Goal: Task Accomplishment & Management: Use online tool/utility

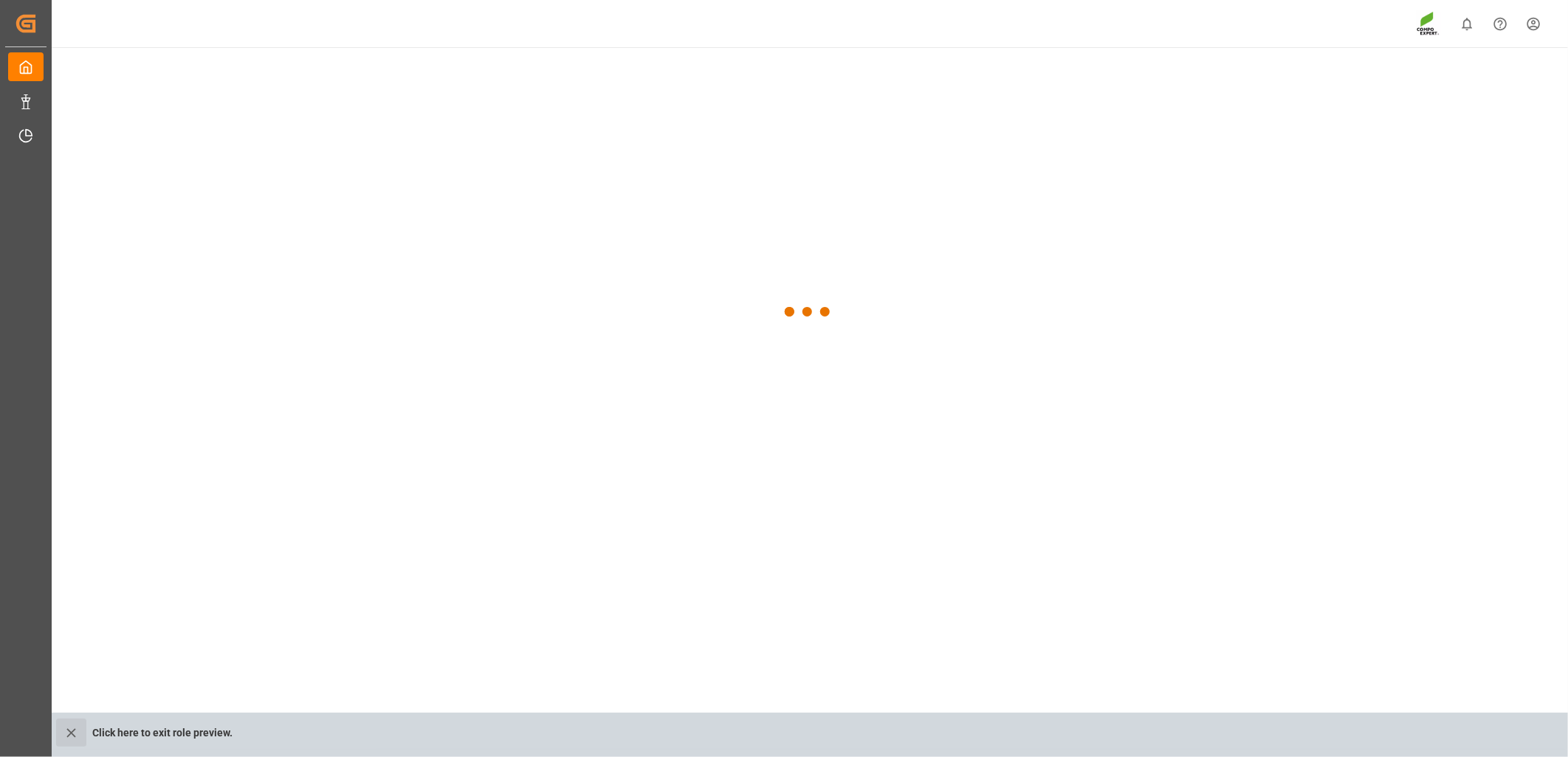
click at [68, 735] on icon "close role preview" at bounding box center [71, 733] width 8 height 8
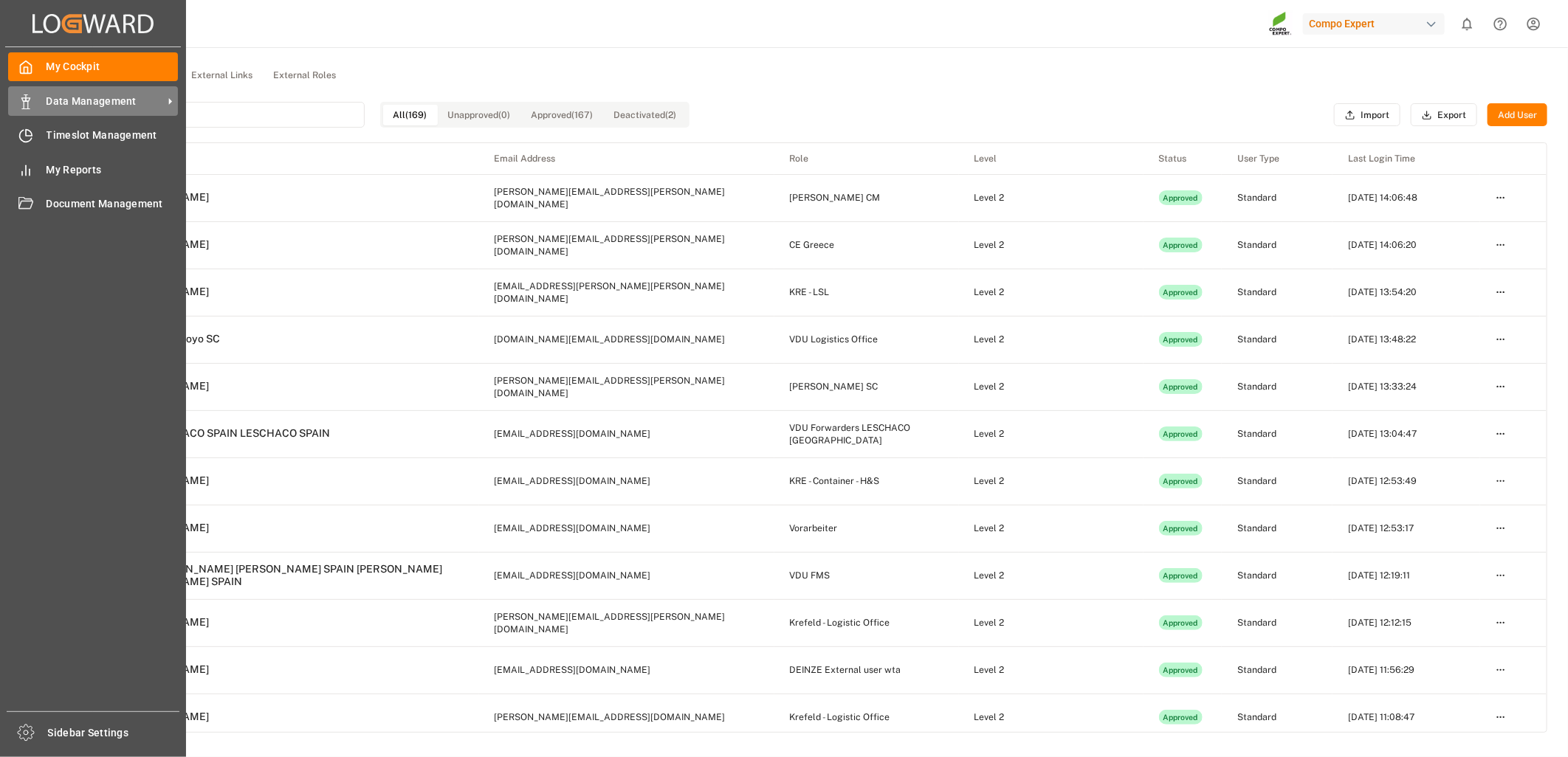
click at [32, 105] on icon at bounding box center [25, 101] width 14 height 14
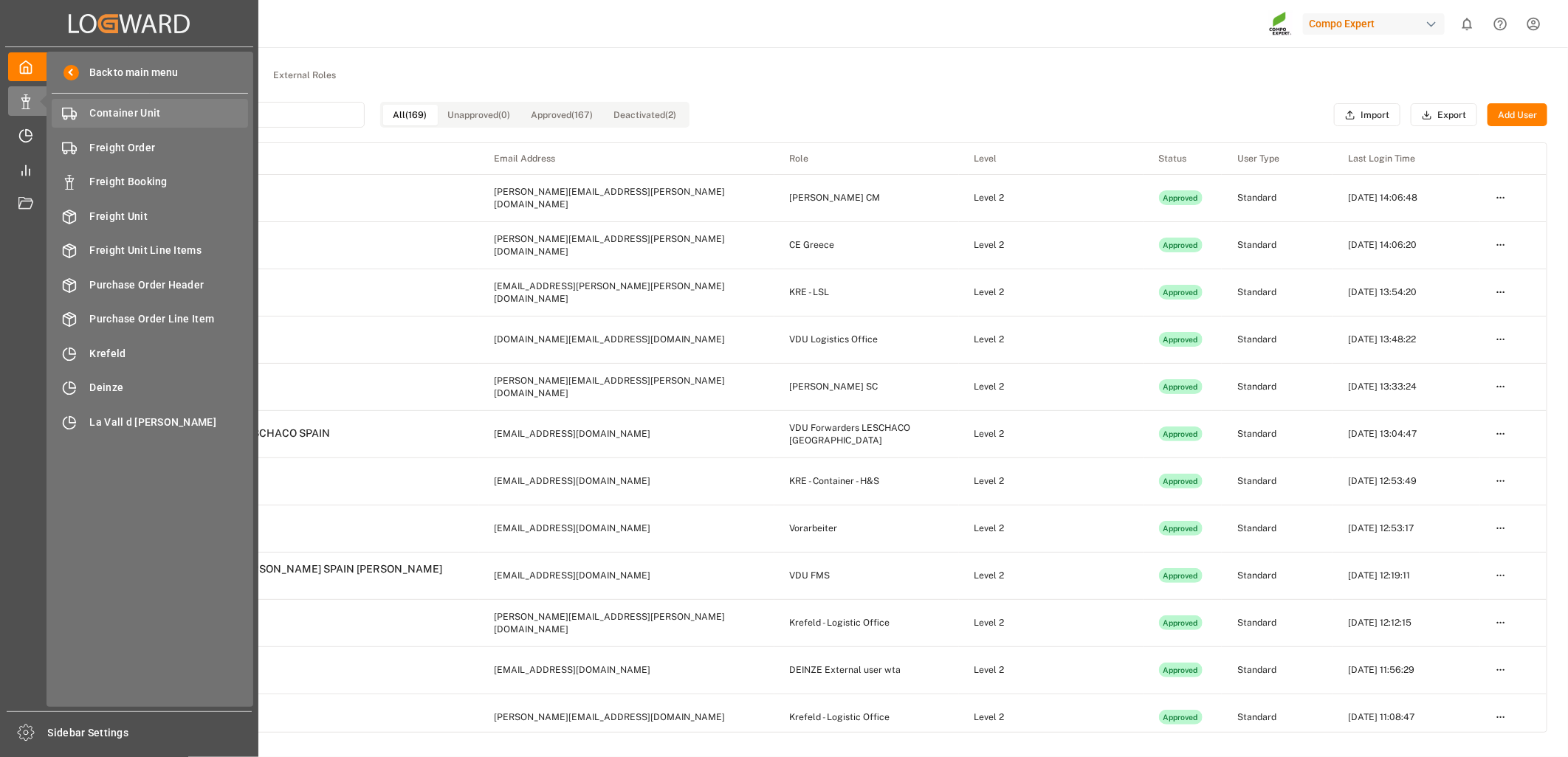
click at [164, 114] on span "Container Unit" at bounding box center [170, 113] width 159 height 15
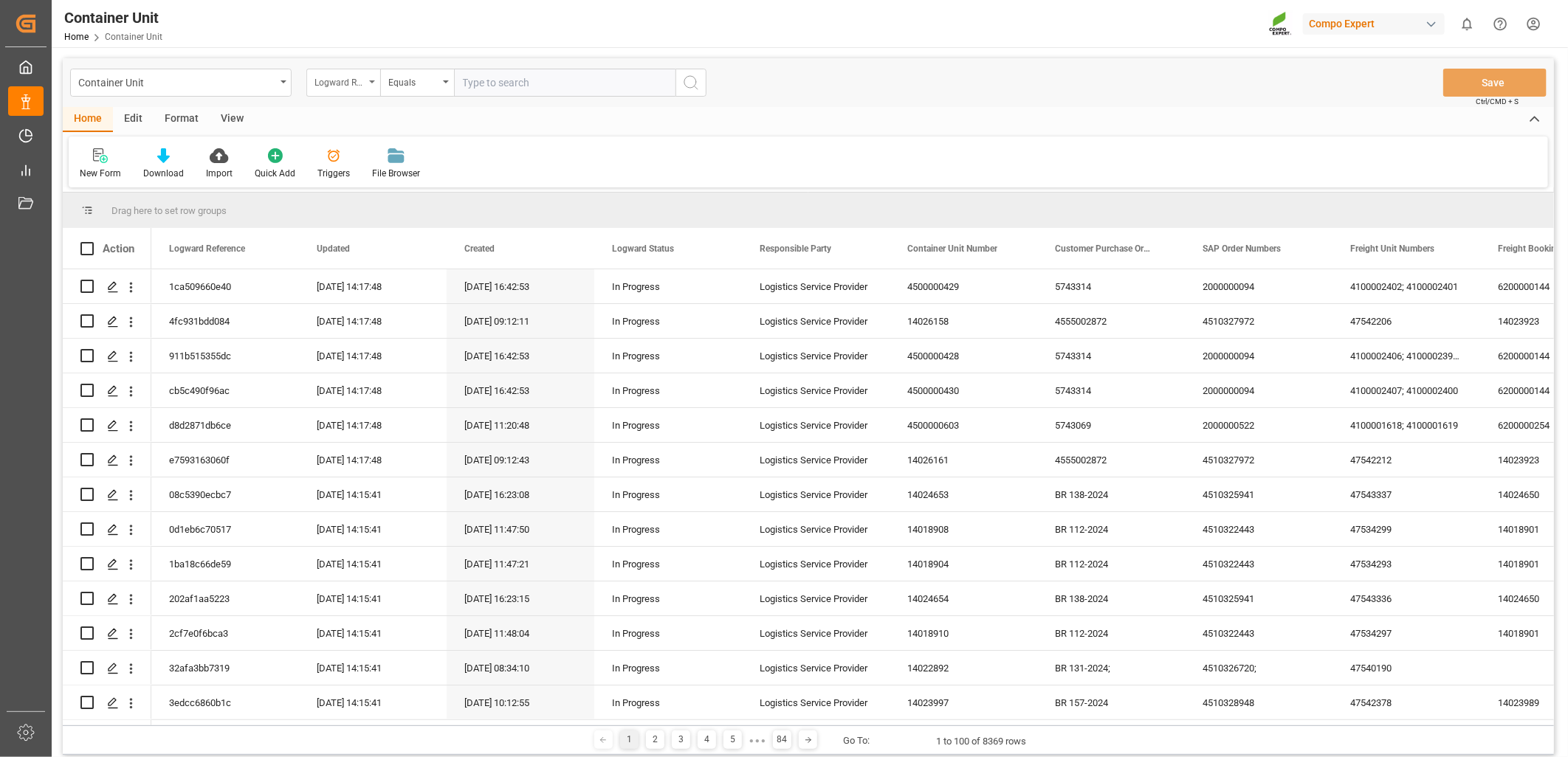
click at [370, 87] on div "Logward Reference" at bounding box center [343, 82] width 73 height 28
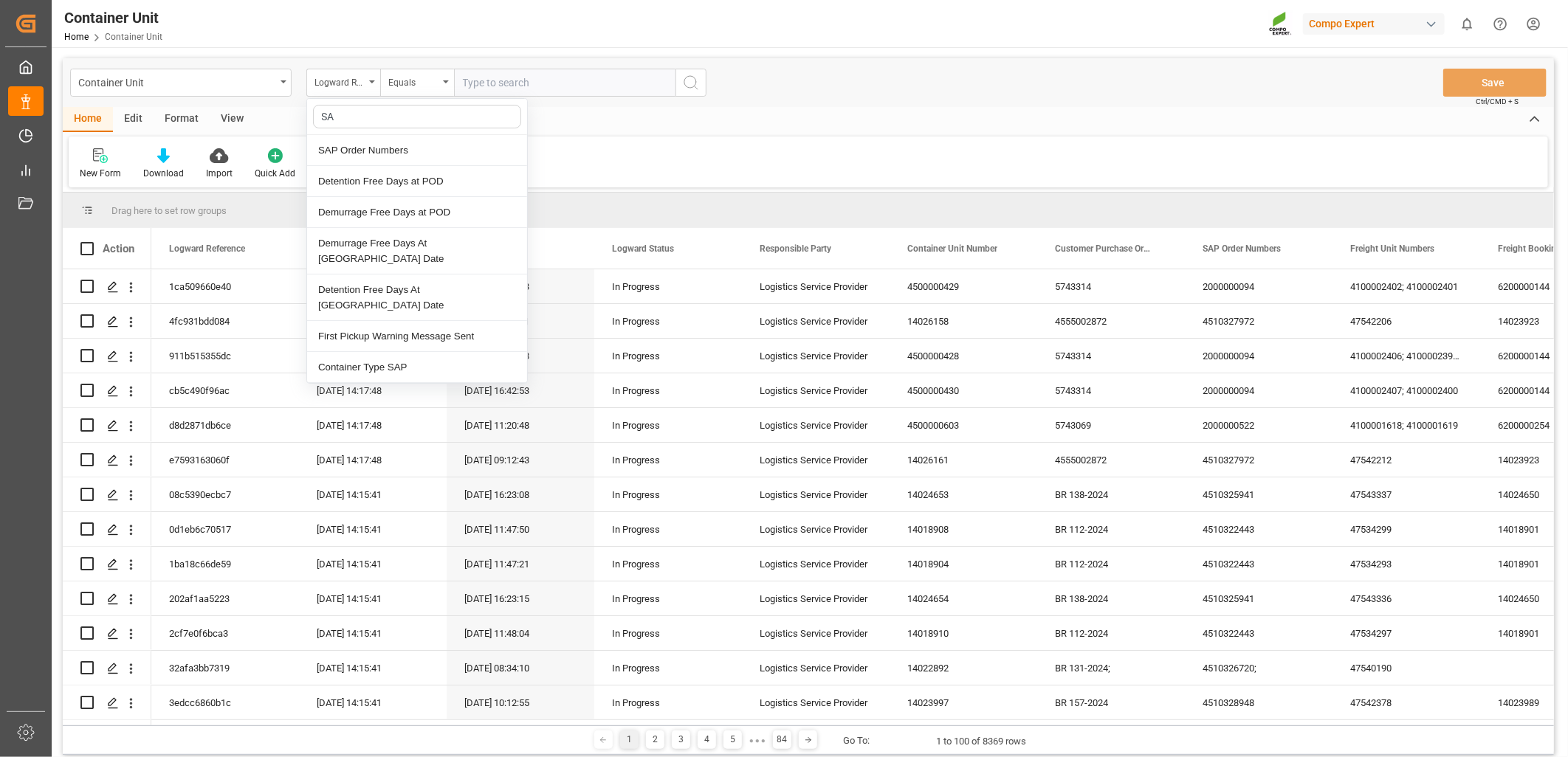
type input "SAP"
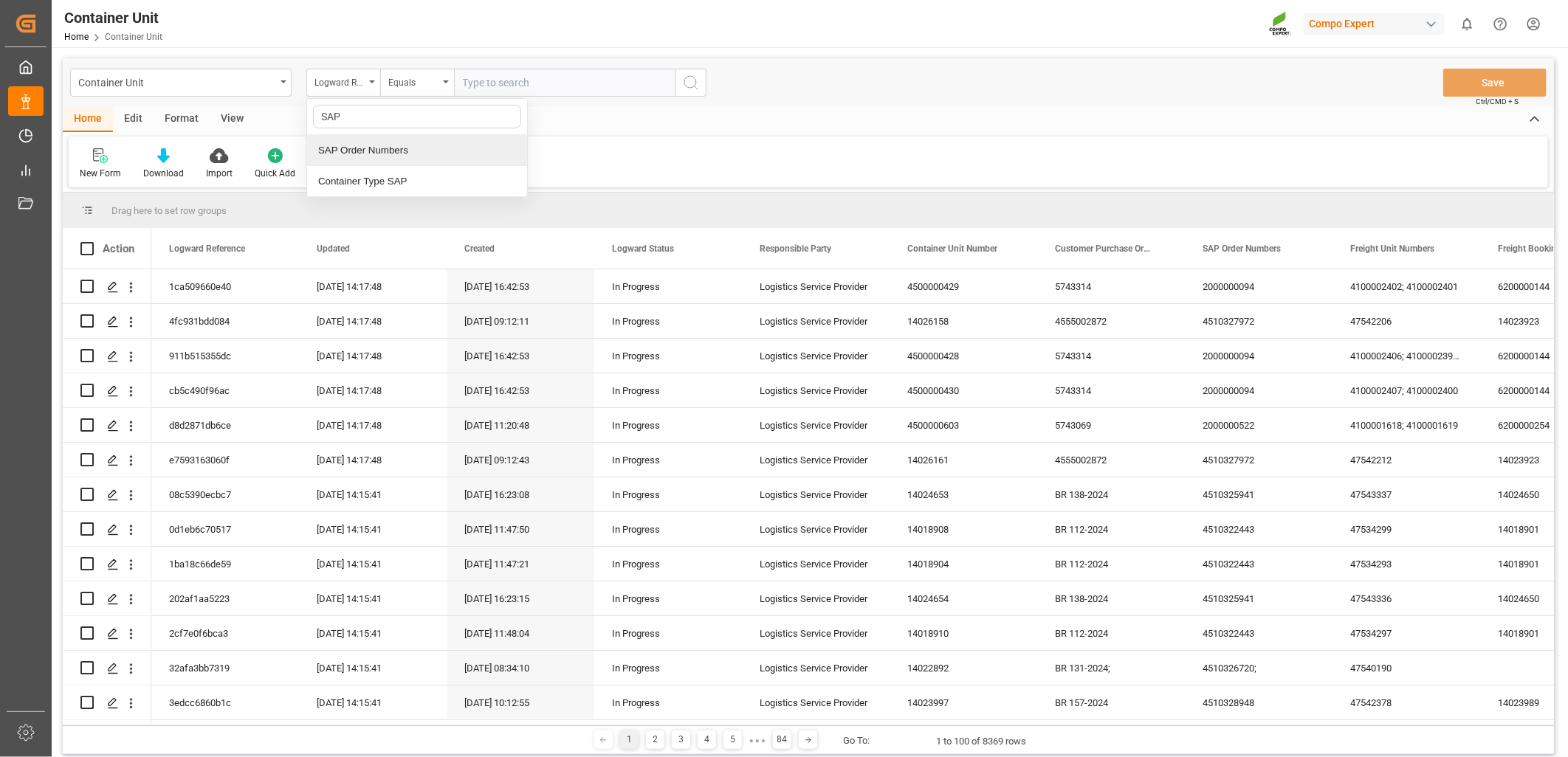
click at [365, 158] on div "SAP Order Numbers" at bounding box center [417, 150] width 220 height 31
click at [443, 82] on div "Equals" at bounding box center [416, 82] width 73 height 28
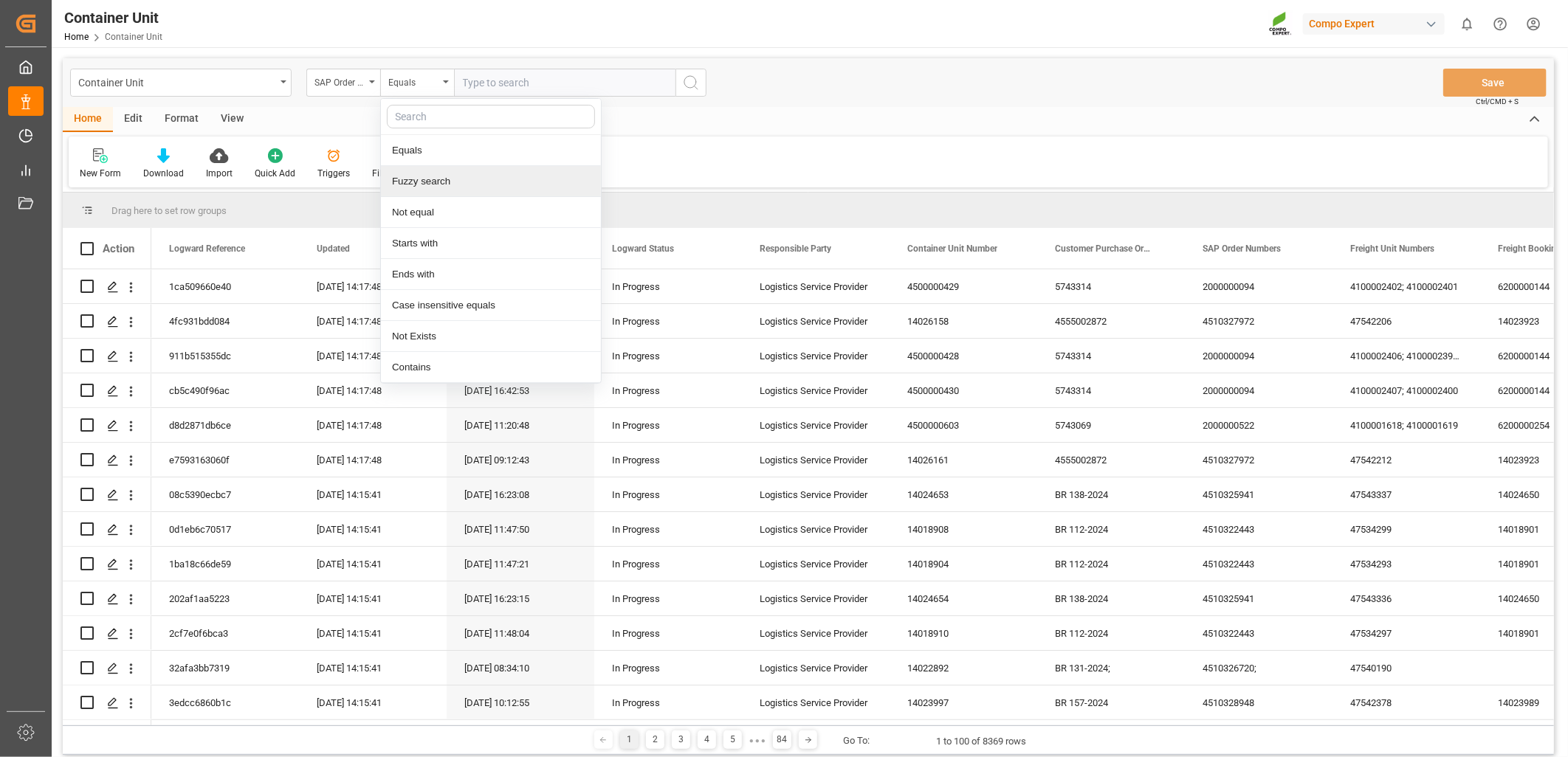
click at [417, 187] on div "Fuzzy search" at bounding box center [490, 181] width 220 height 31
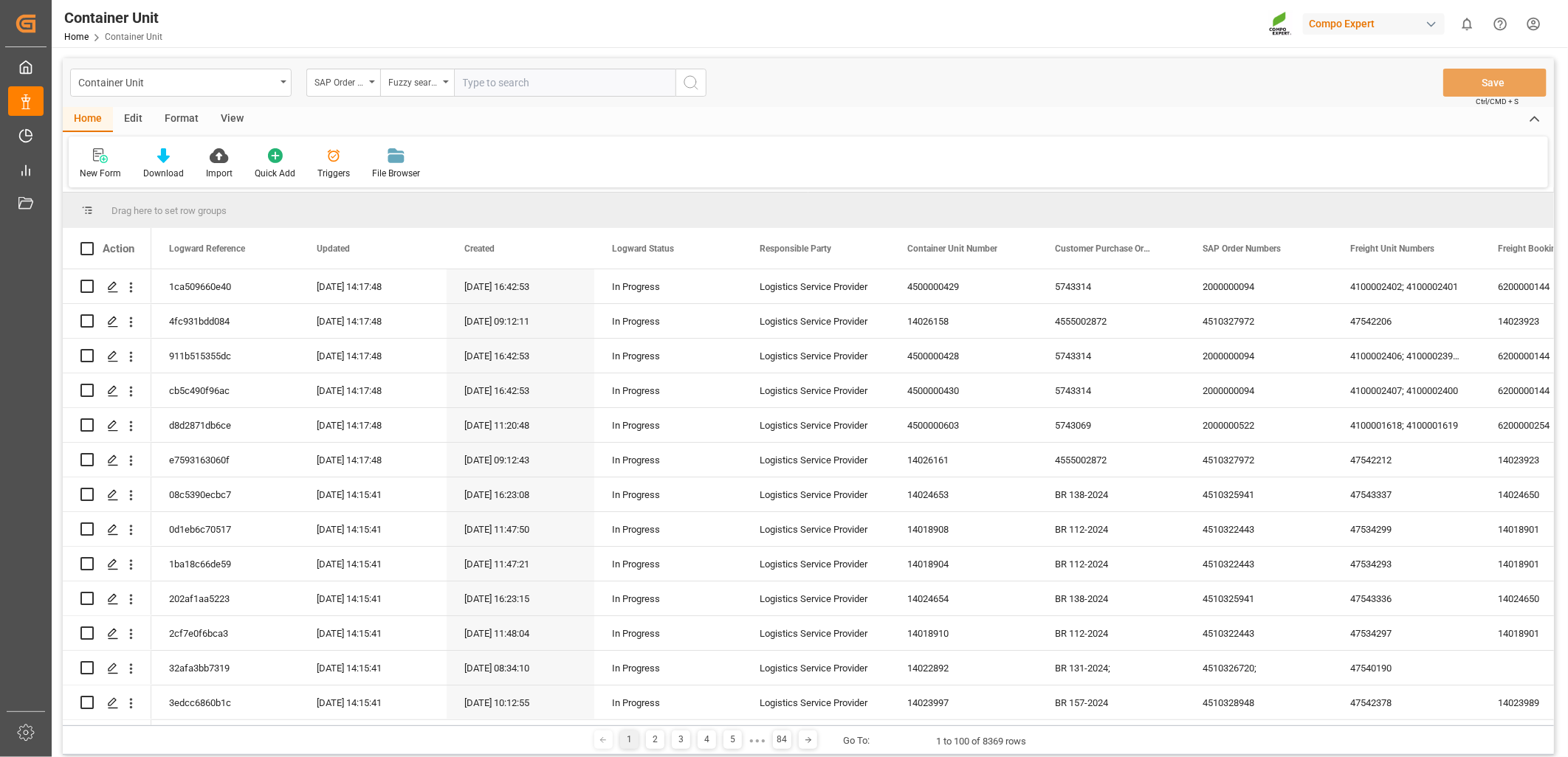
paste input "4510364319"
type input "4510364319"
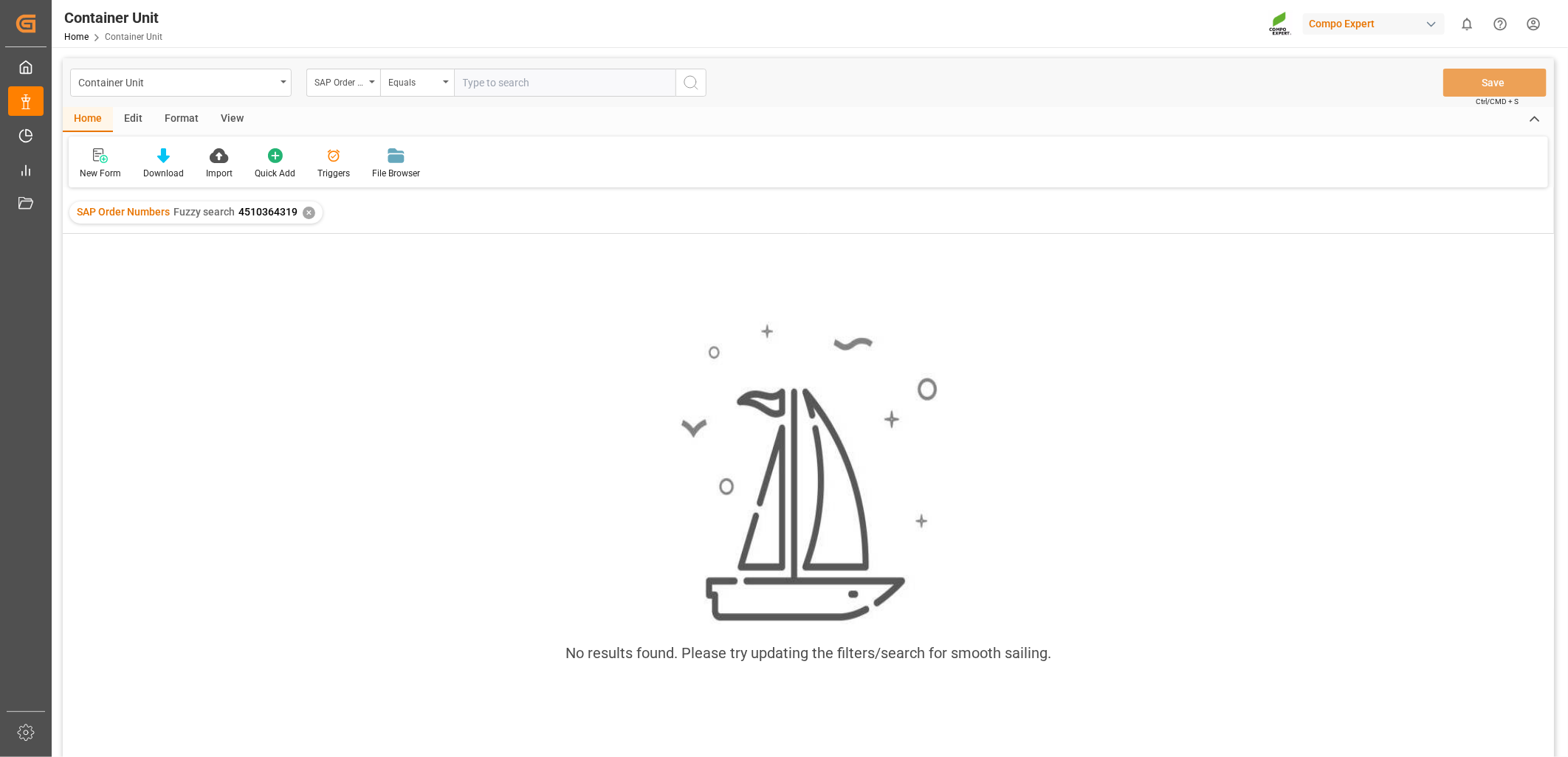
click at [308, 212] on div "✕" at bounding box center [309, 213] width 13 height 13
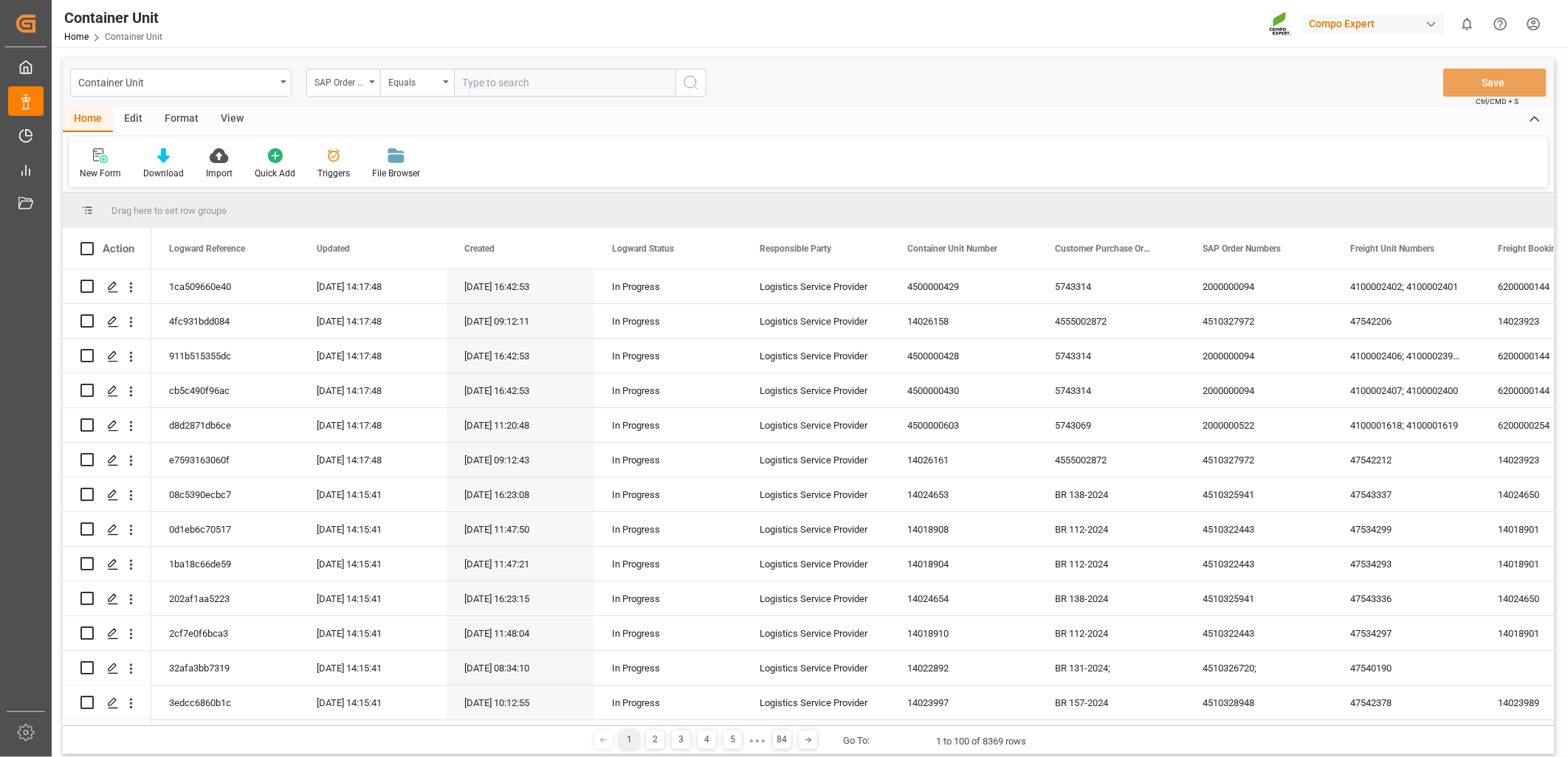
click at [533, 83] on input "text" at bounding box center [565, 82] width 221 height 28
click at [438, 87] on div "Equals" at bounding box center [413, 81] width 50 height 17
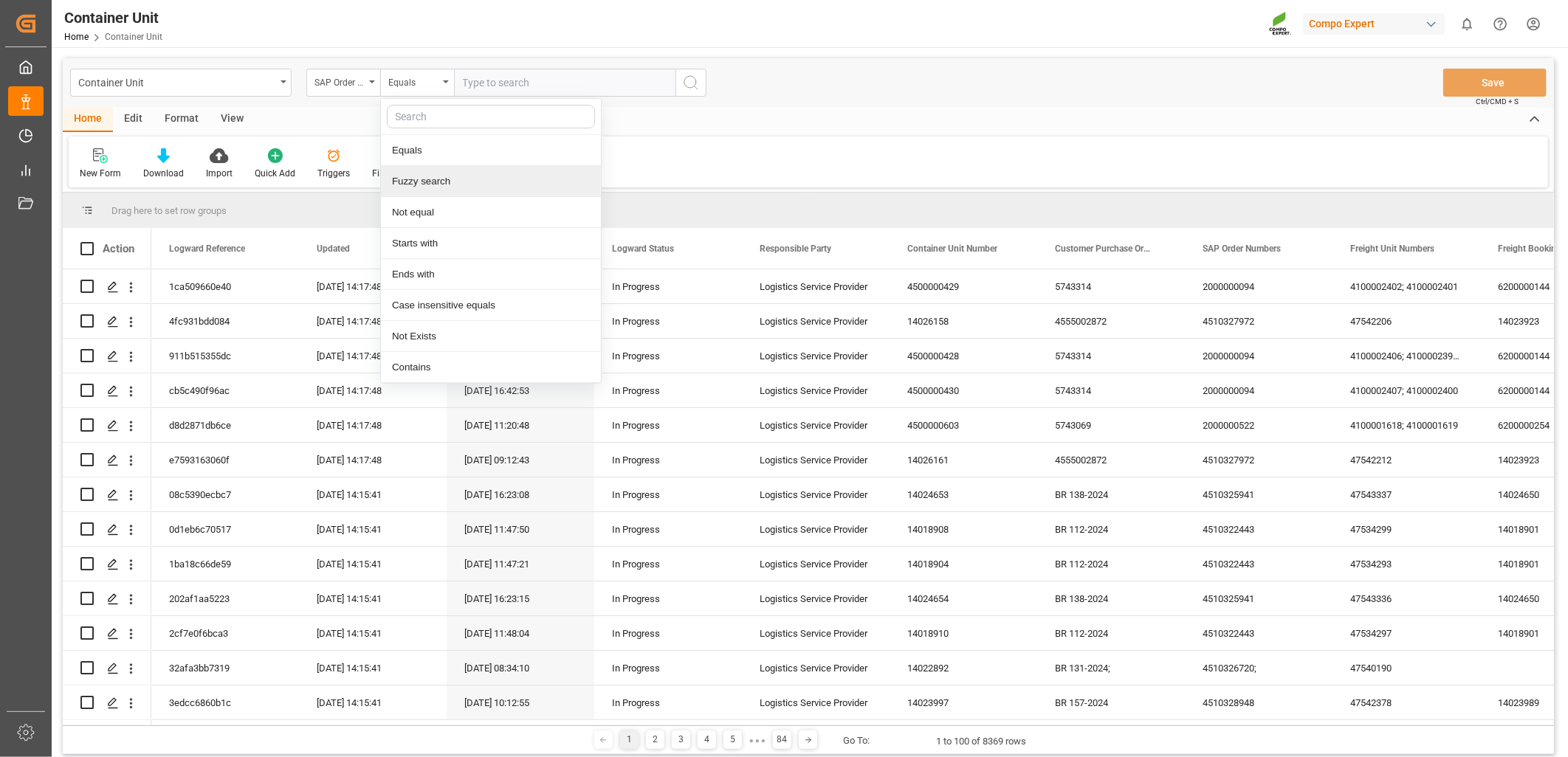
click at [423, 186] on div "Fuzzy search" at bounding box center [490, 181] width 220 height 31
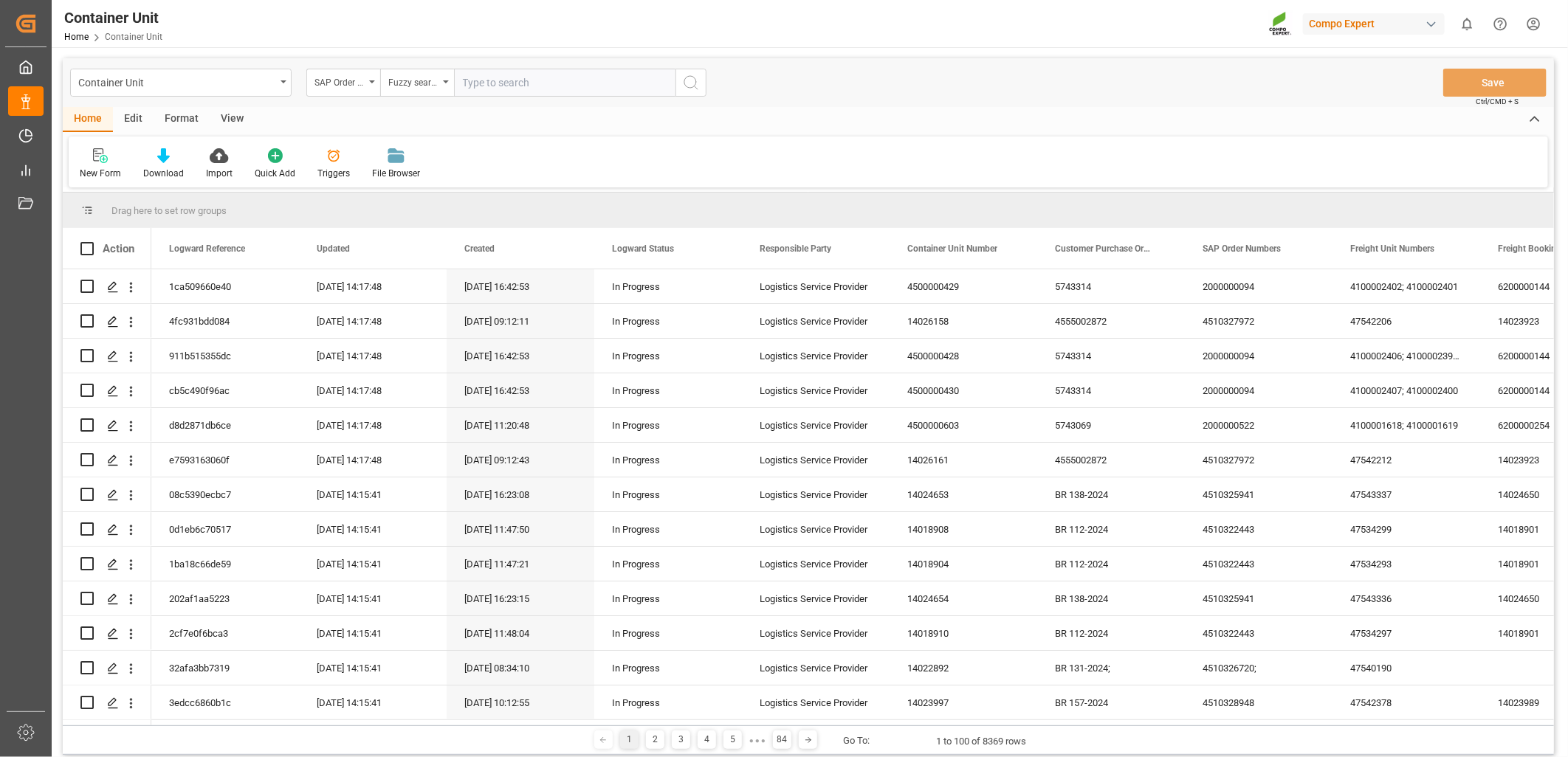
paste input "4510364319"
type input "4510364319"
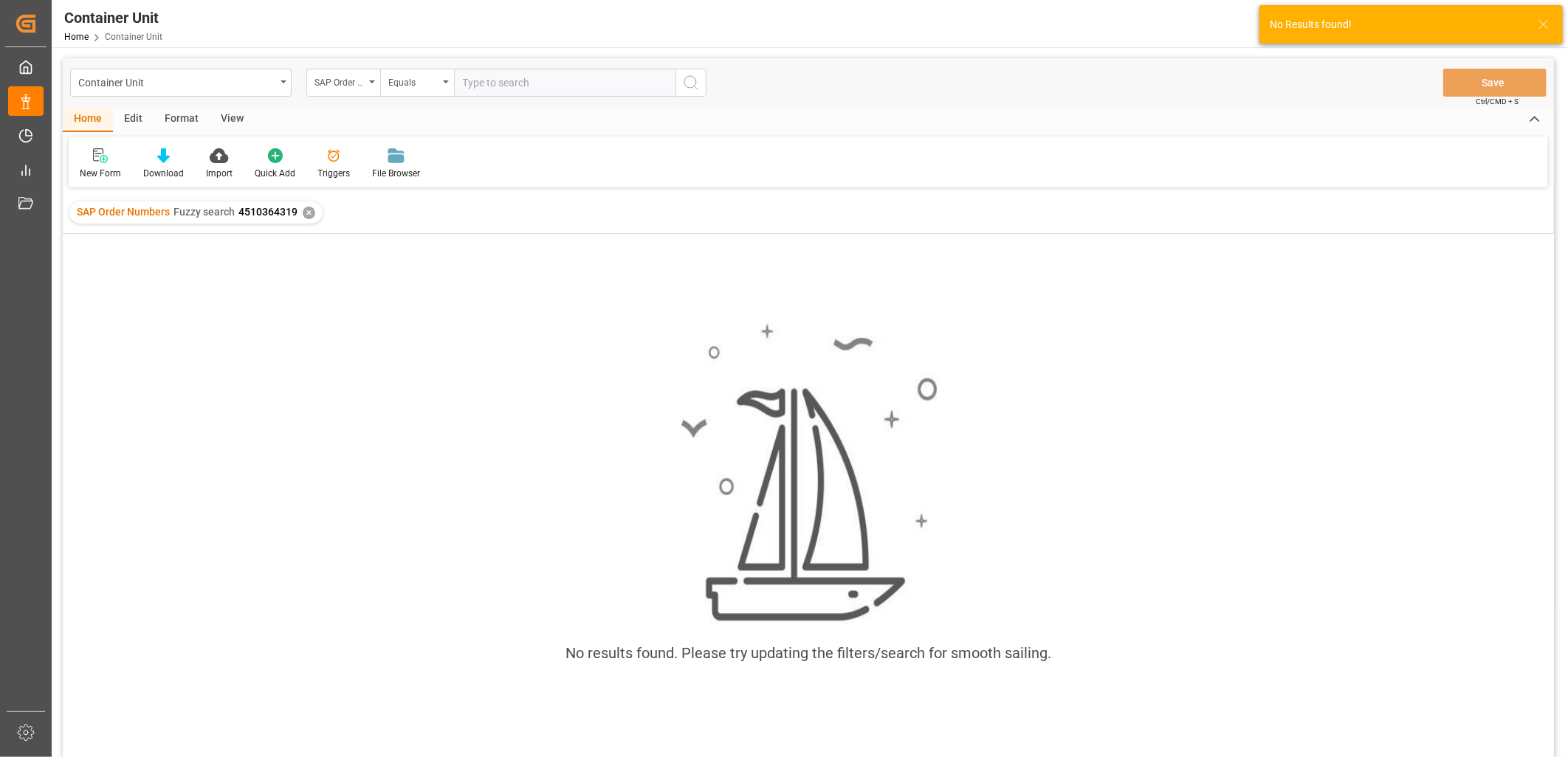
click at [304, 211] on div "✕" at bounding box center [309, 213] width 13 height 13
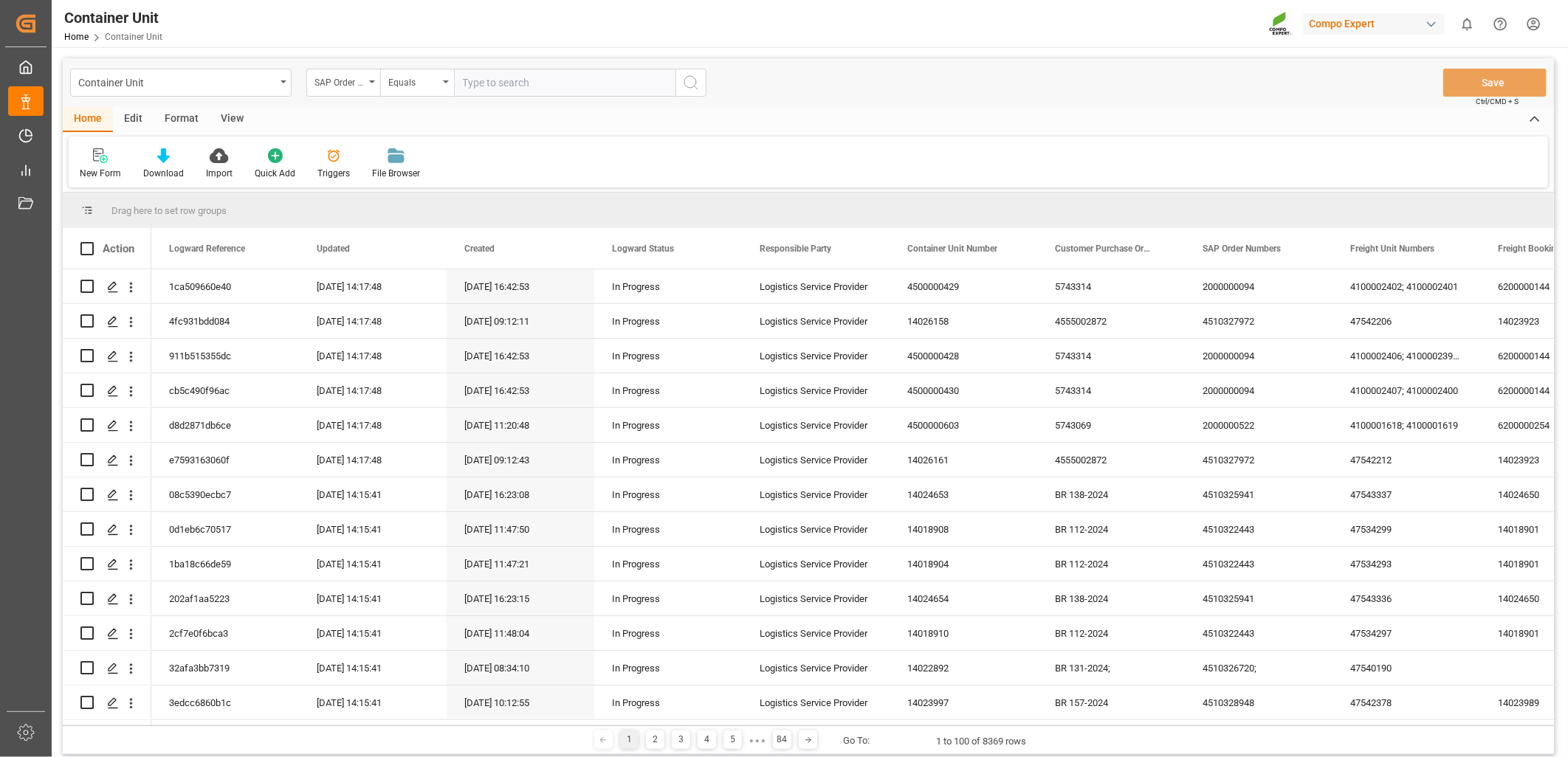
click at [468, 86] on input "text" at bounding box center [565, 82] width 221 height 28
paste input "4510364319"
type input "4510364319"
click at [446, 84] on div "Equals" at bounding box center [416, 82] width 73 height 28
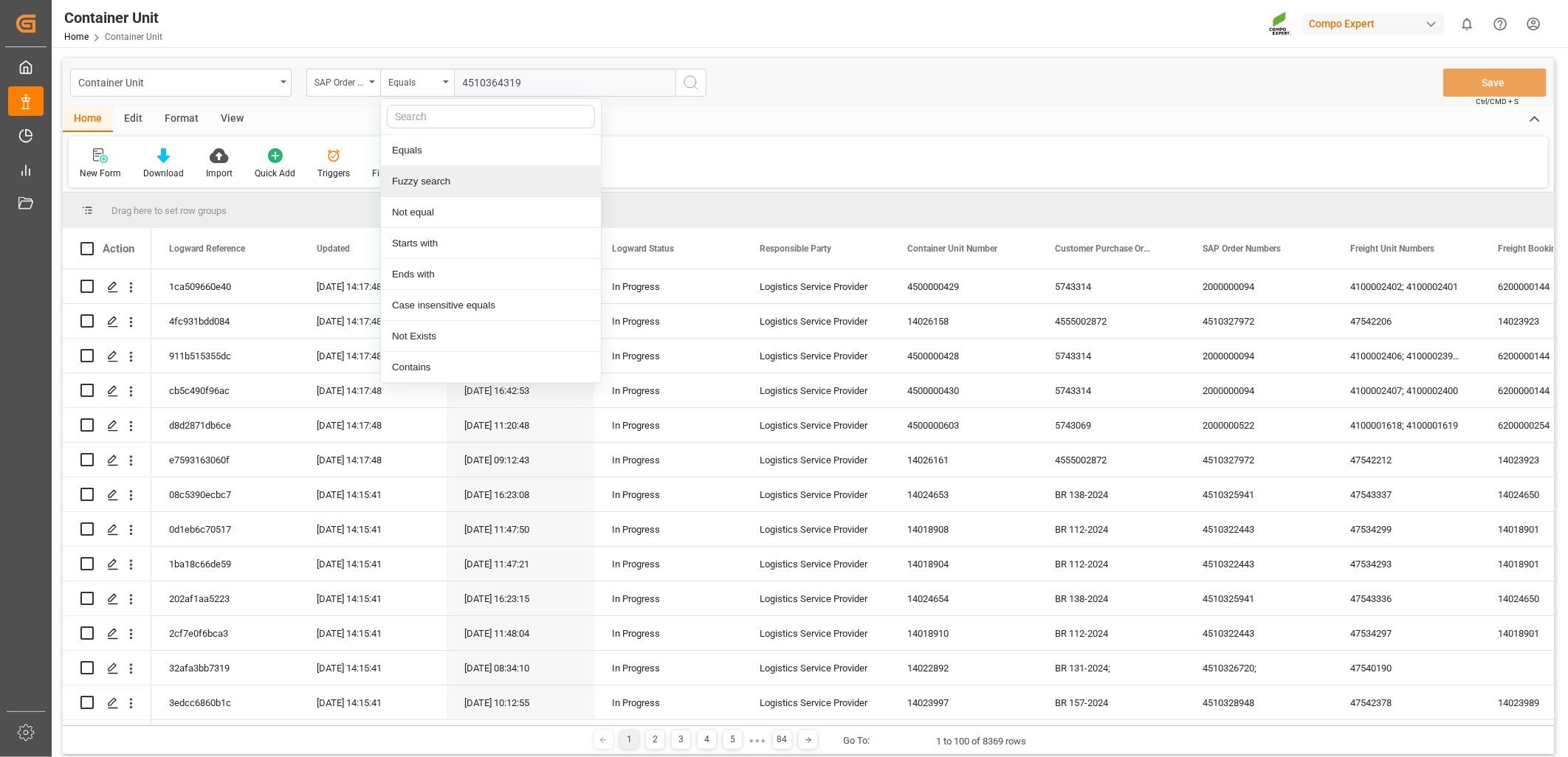
click at [414, 192] on div "Fuzzy search" at bounding box center [490, 181] width 220 height 31
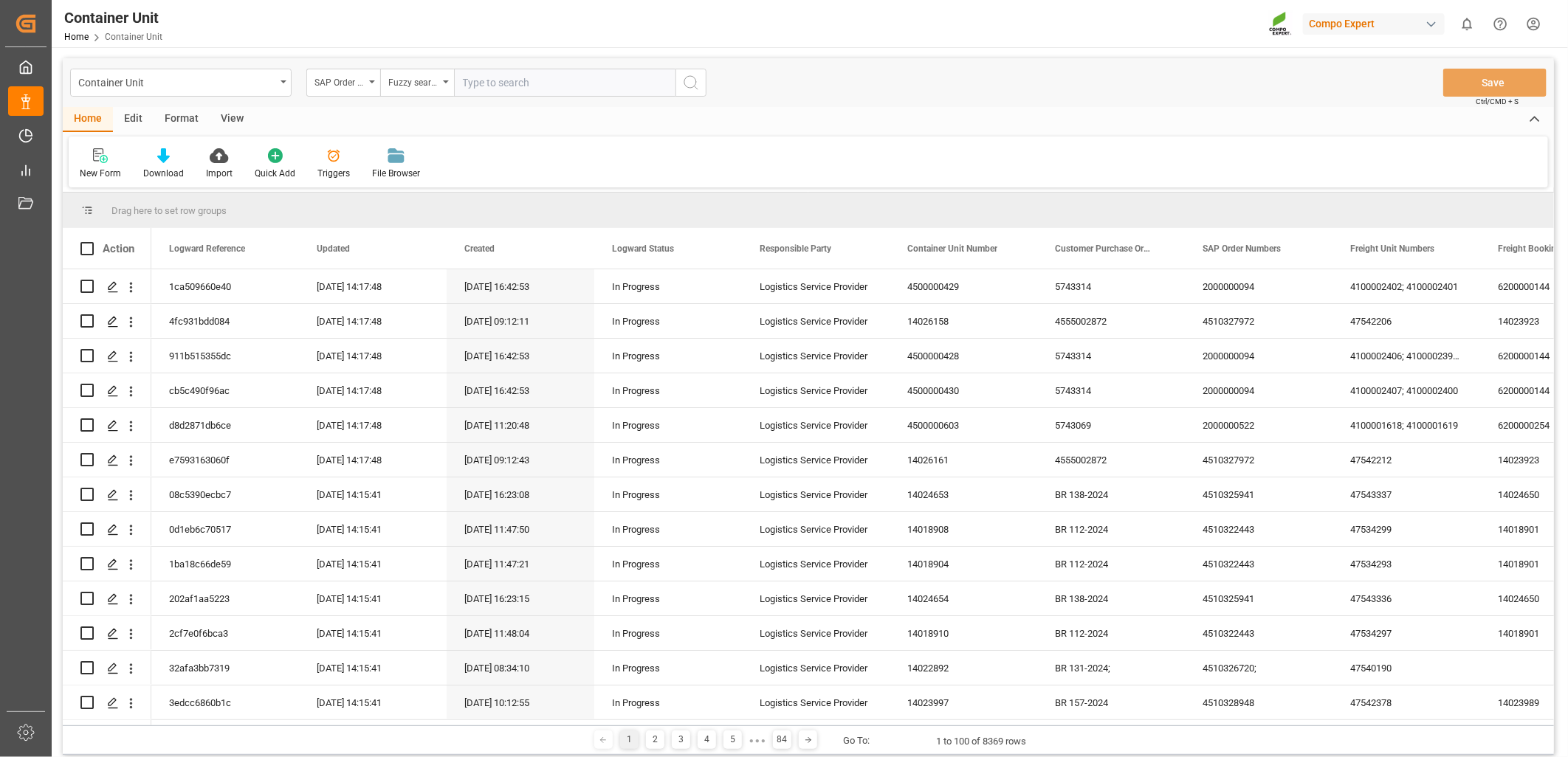
paste input "4510364319"
type input "4510364319"
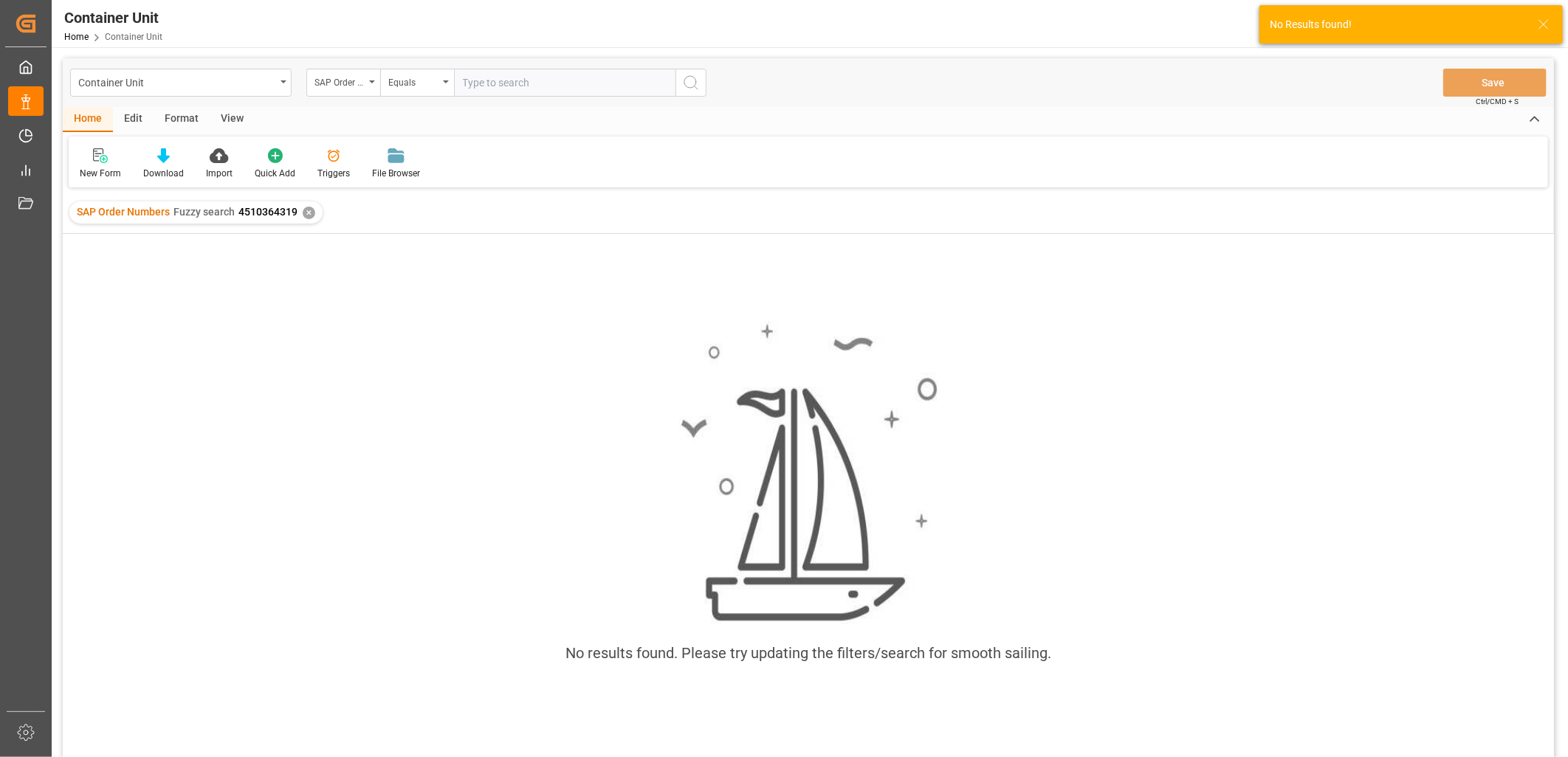
click at [305, 214] on div "✕" at bounding box center [309, 213] width 13 height 13
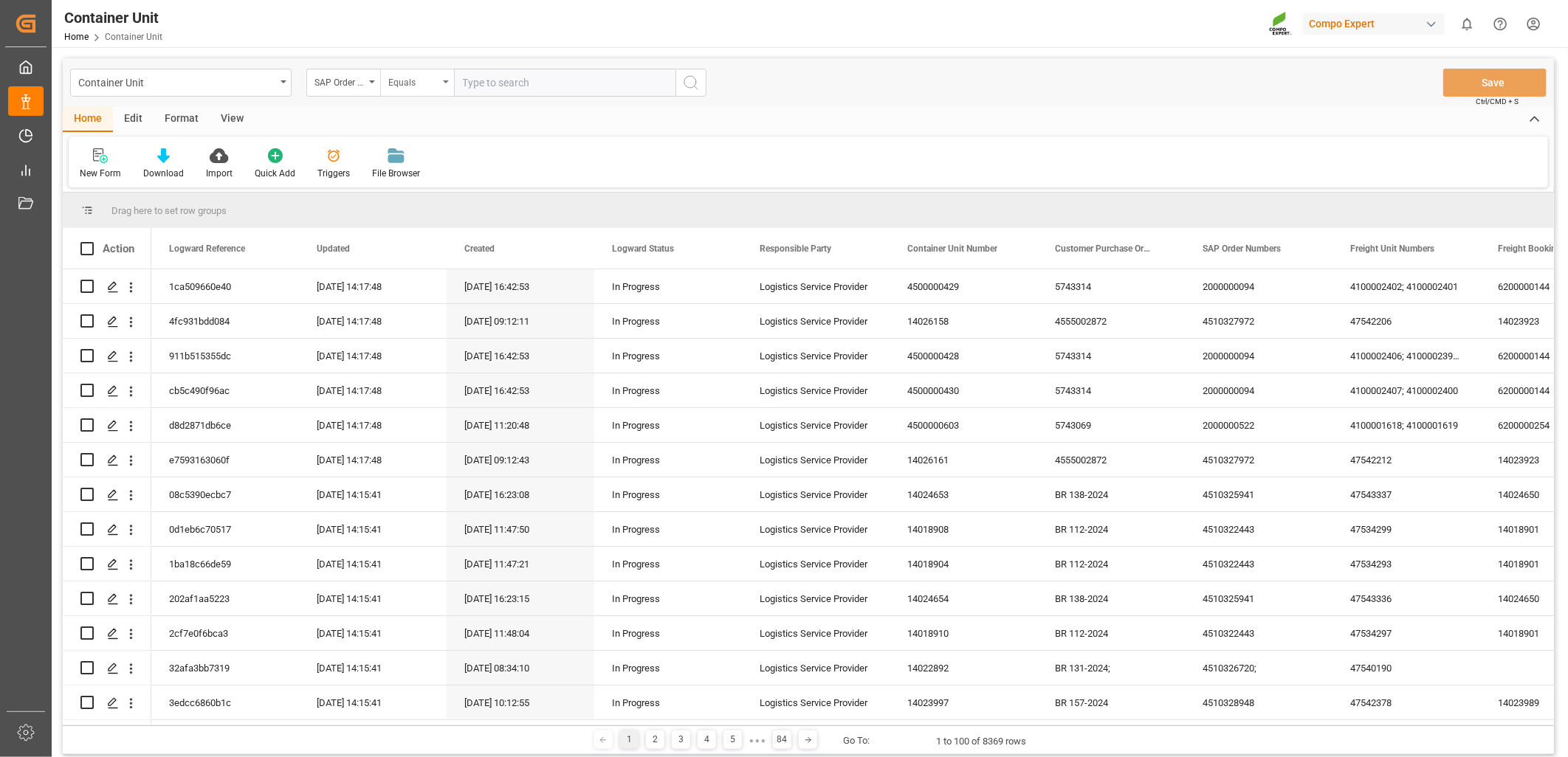
click at [407, 84] on div "Equals" at bounding box center [413, 81] width 50 height 17
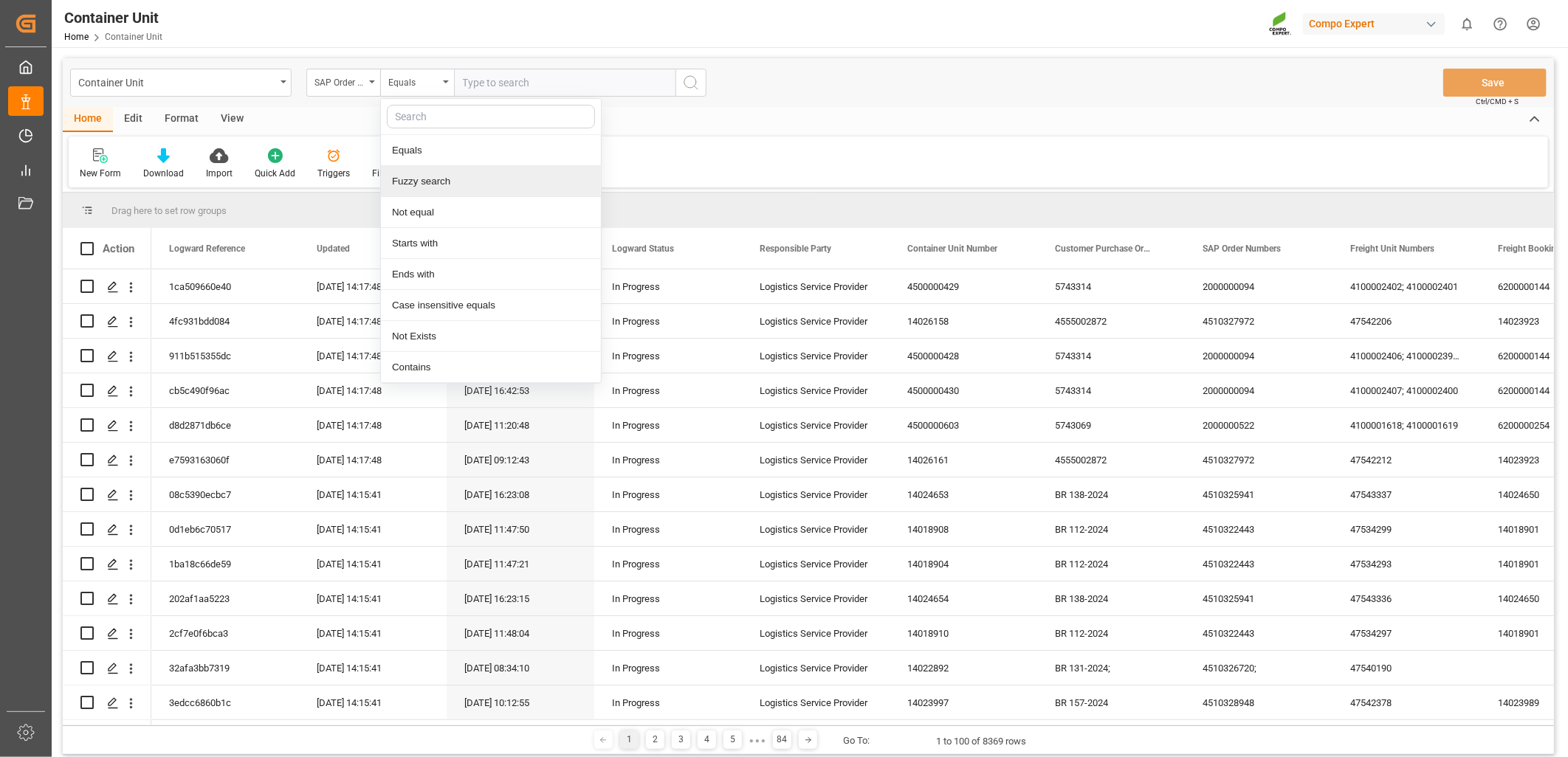
click at [424, 191] on div "Fuzzy search" at bounding box center [490, 181] width 220 height 31
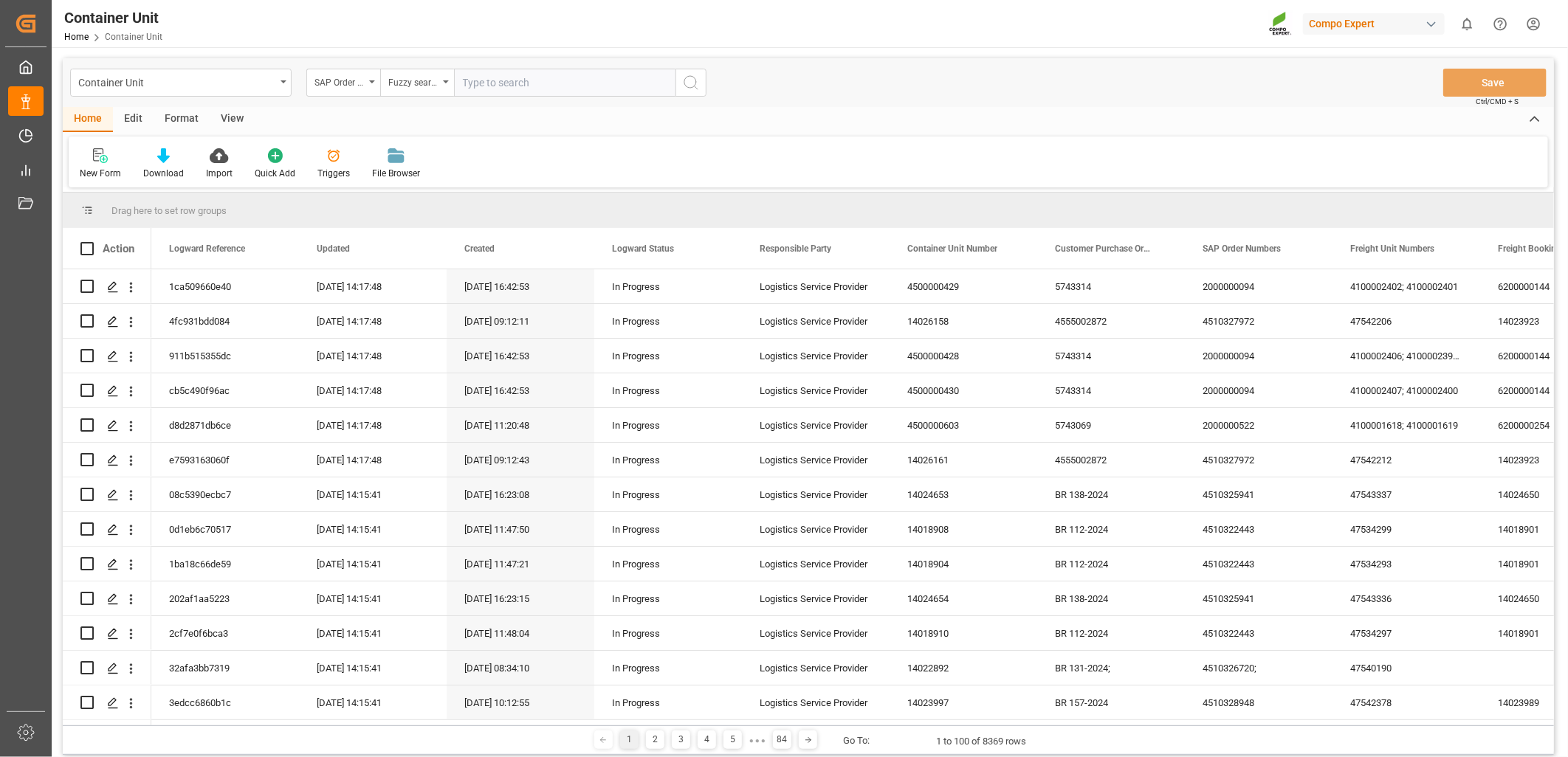
drag, startPoint x: 500, startPoint y: 111, endPoint x: 505, endPoint y: 97, distance: 14.9
click at [500, 109] on div "Home Edit Format View" at bounding box center [808, 120] width 1491 height 25
click at [505, 84] on input "text" at bounding box center [565, 82] width 221 height 28
paste input "4510364319"
type input "4510364319"
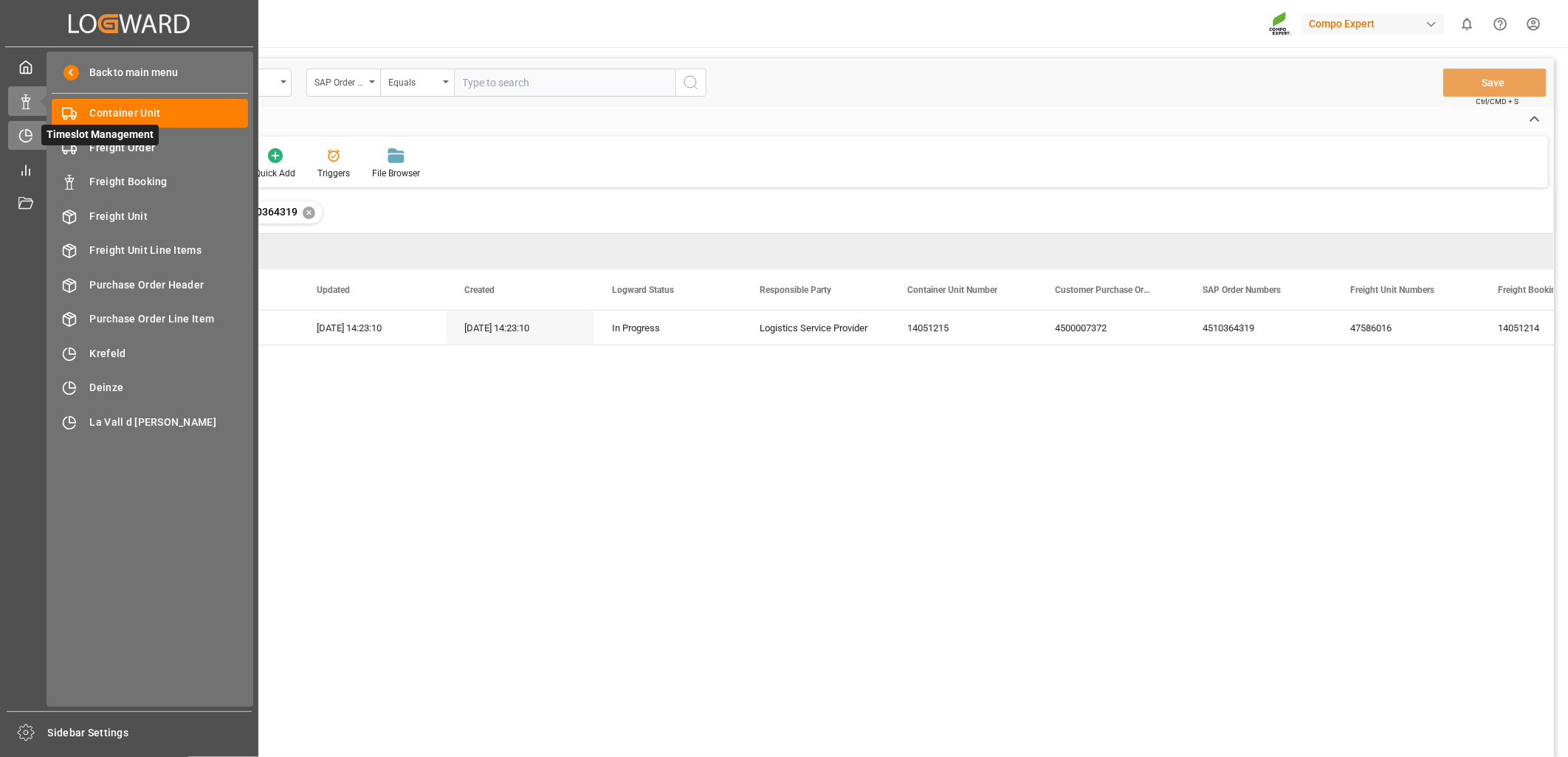
click at [33, 134] on div "Timeslot Management Timeslot Management" at bounding box center [129, 135] width 242 height 29
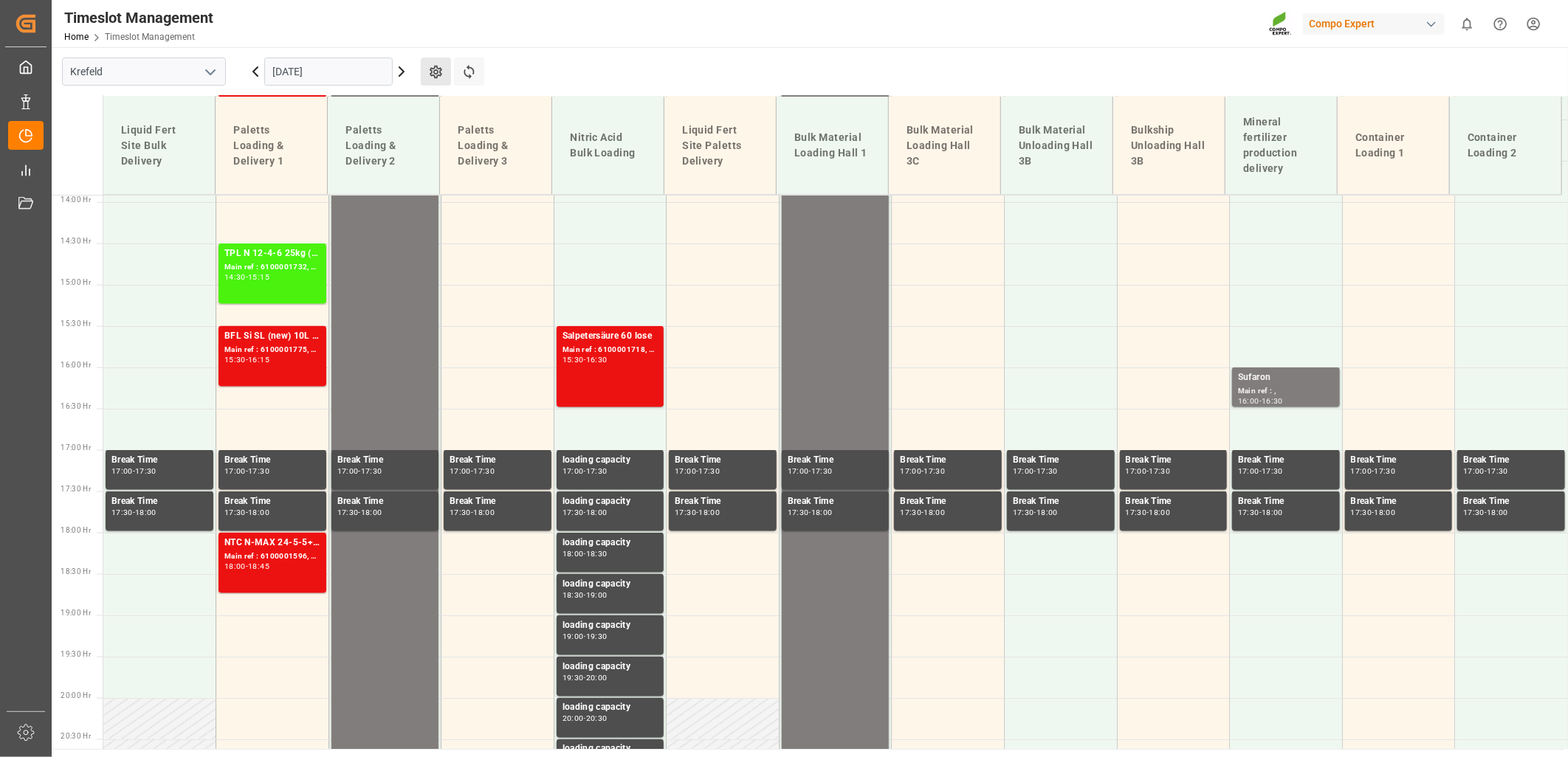
scroll to position [1193, 0]
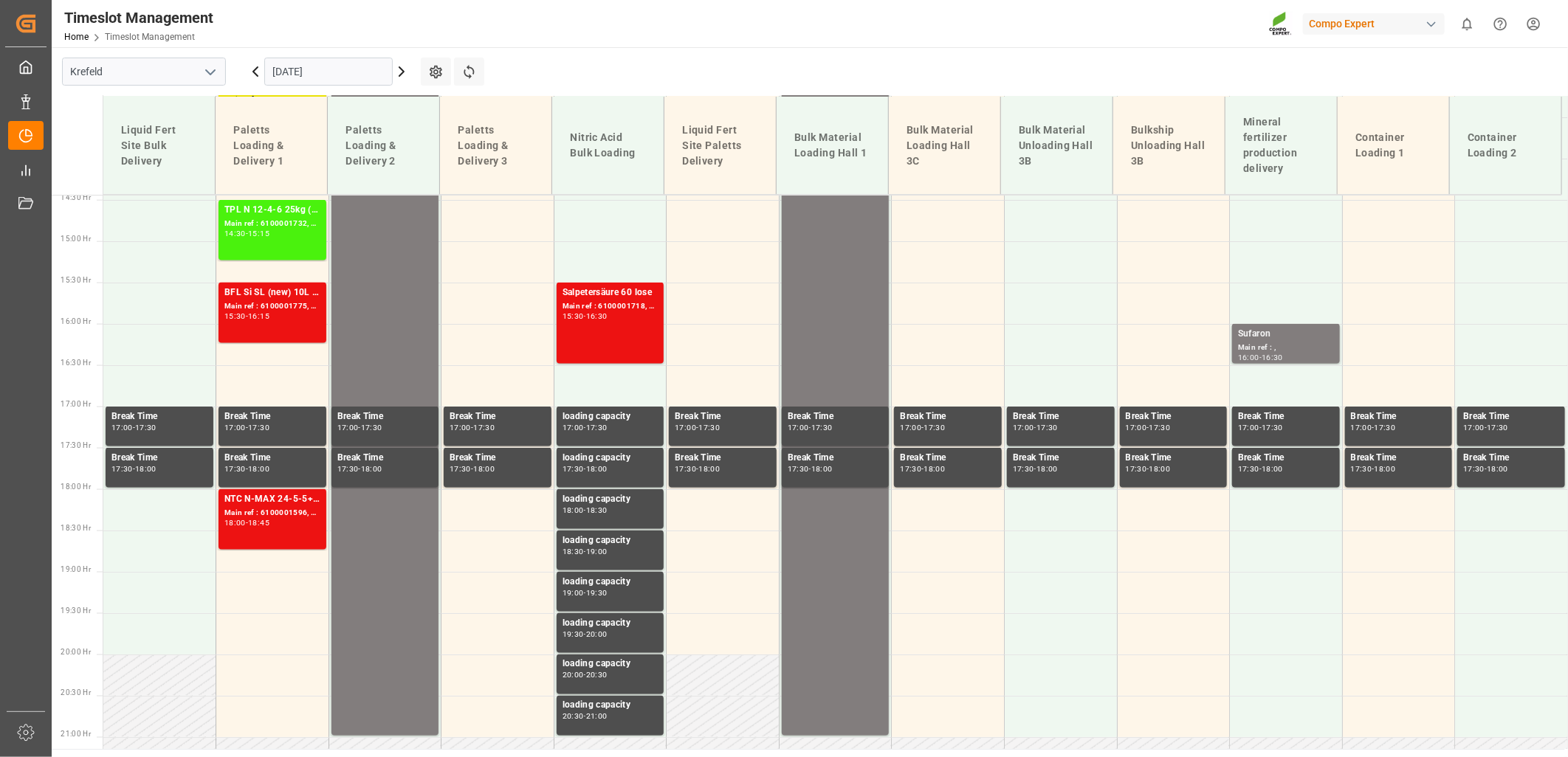
click at [214, 73] on icon "open menu" at bounding box center [210, 72] width 18 height 18
click at [121, 173] on div "La Vall d [PERSON_NAME]" at bounding box center [143, 170] width 162 height 33
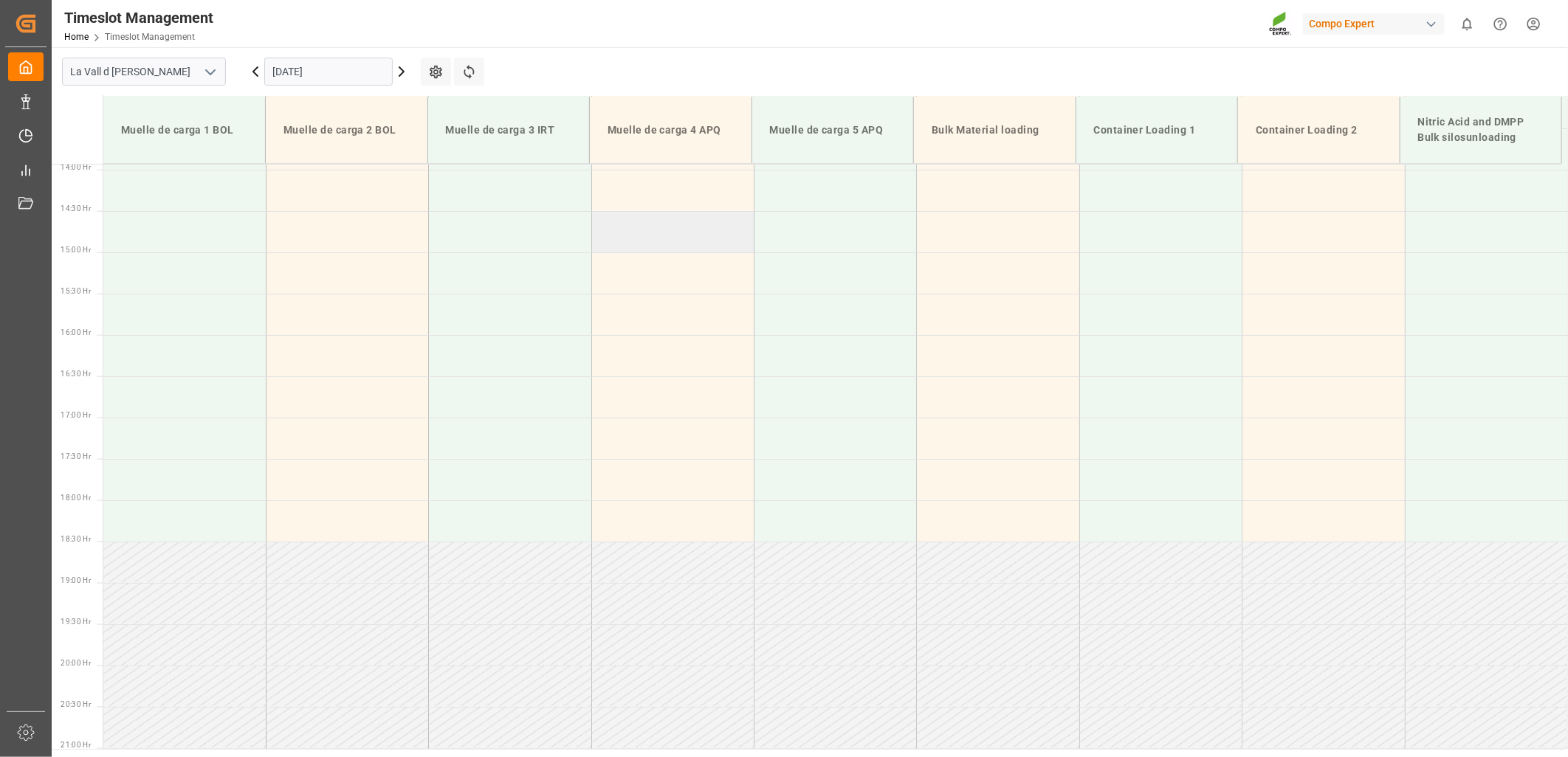
scroll to position [1162, 0]
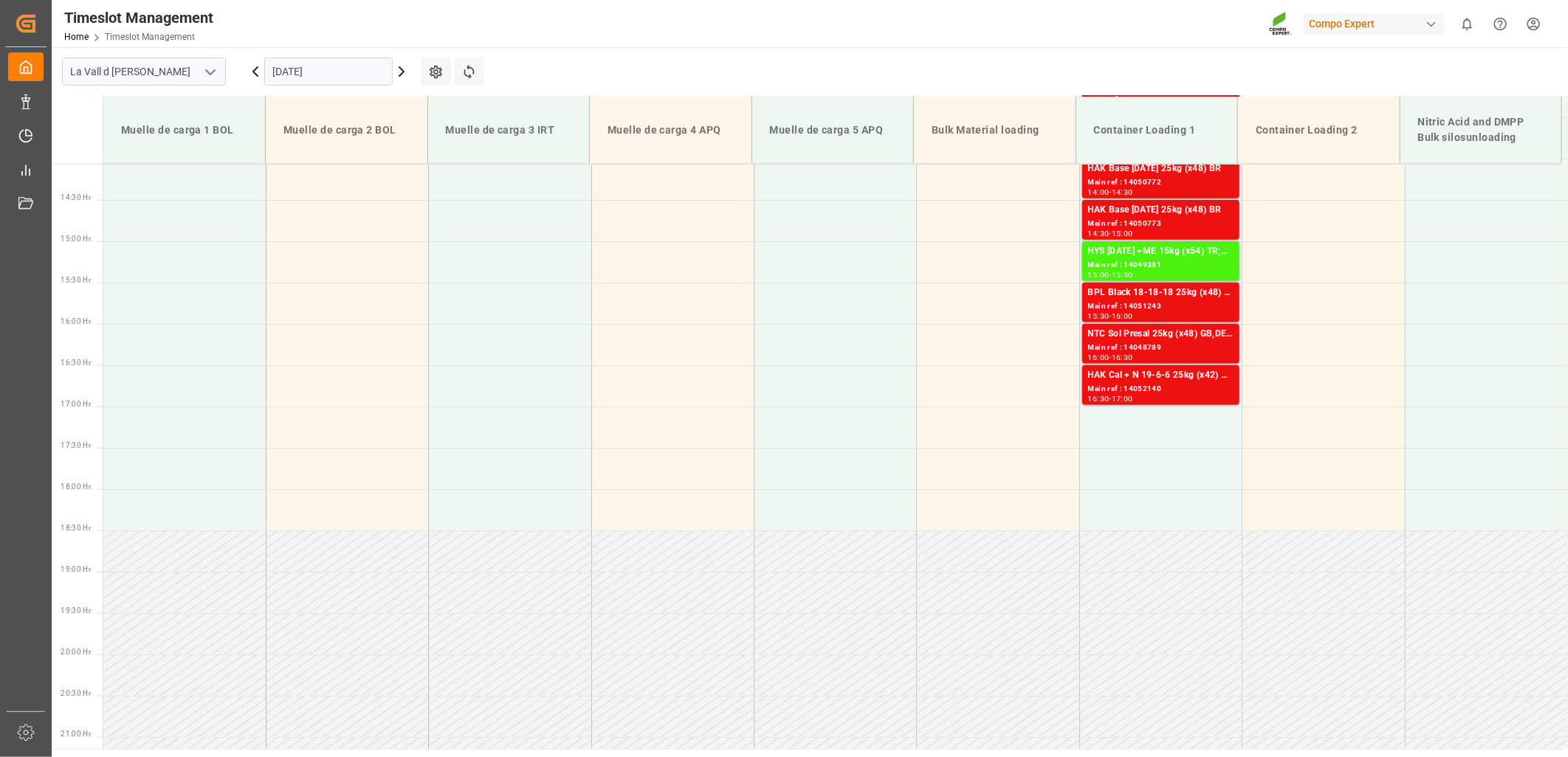
click at [325, 68] on input "[DATE]" at bounding box center [328, 71] width 128 height 28
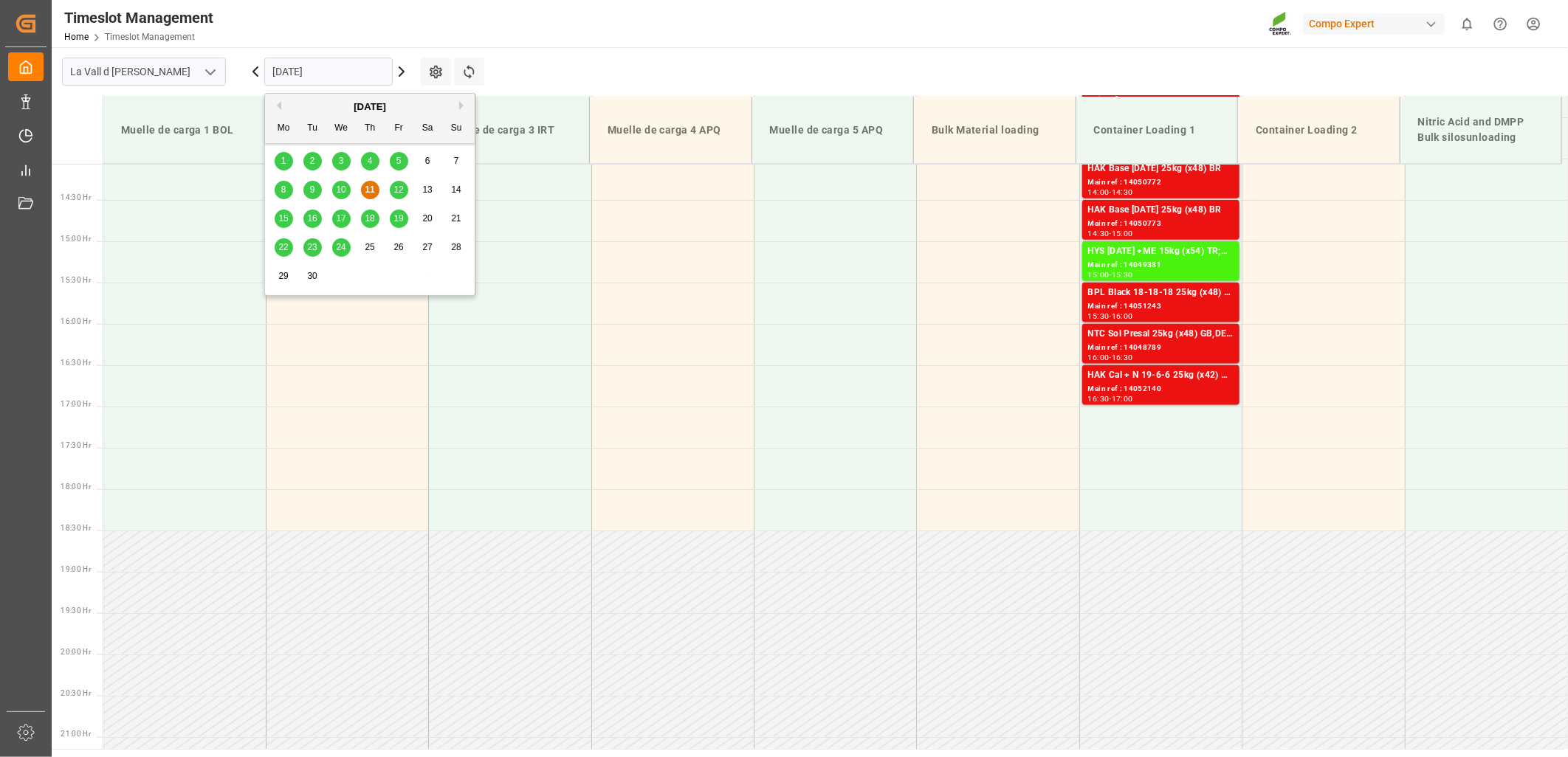
click at [399, 187] on span "12" at bounding box center [397, 190] width 9 height 10
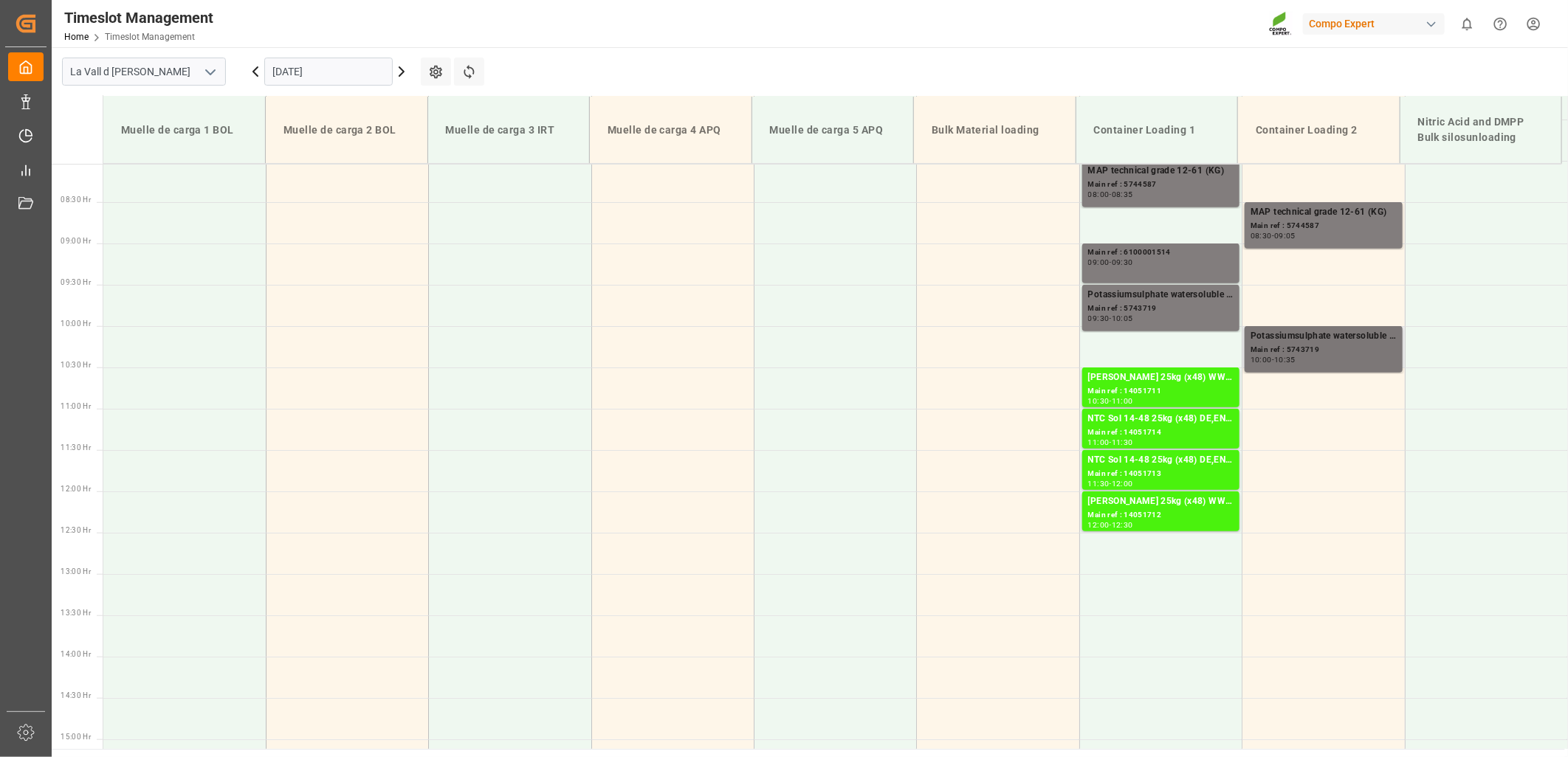
scroll to position [670, 0]
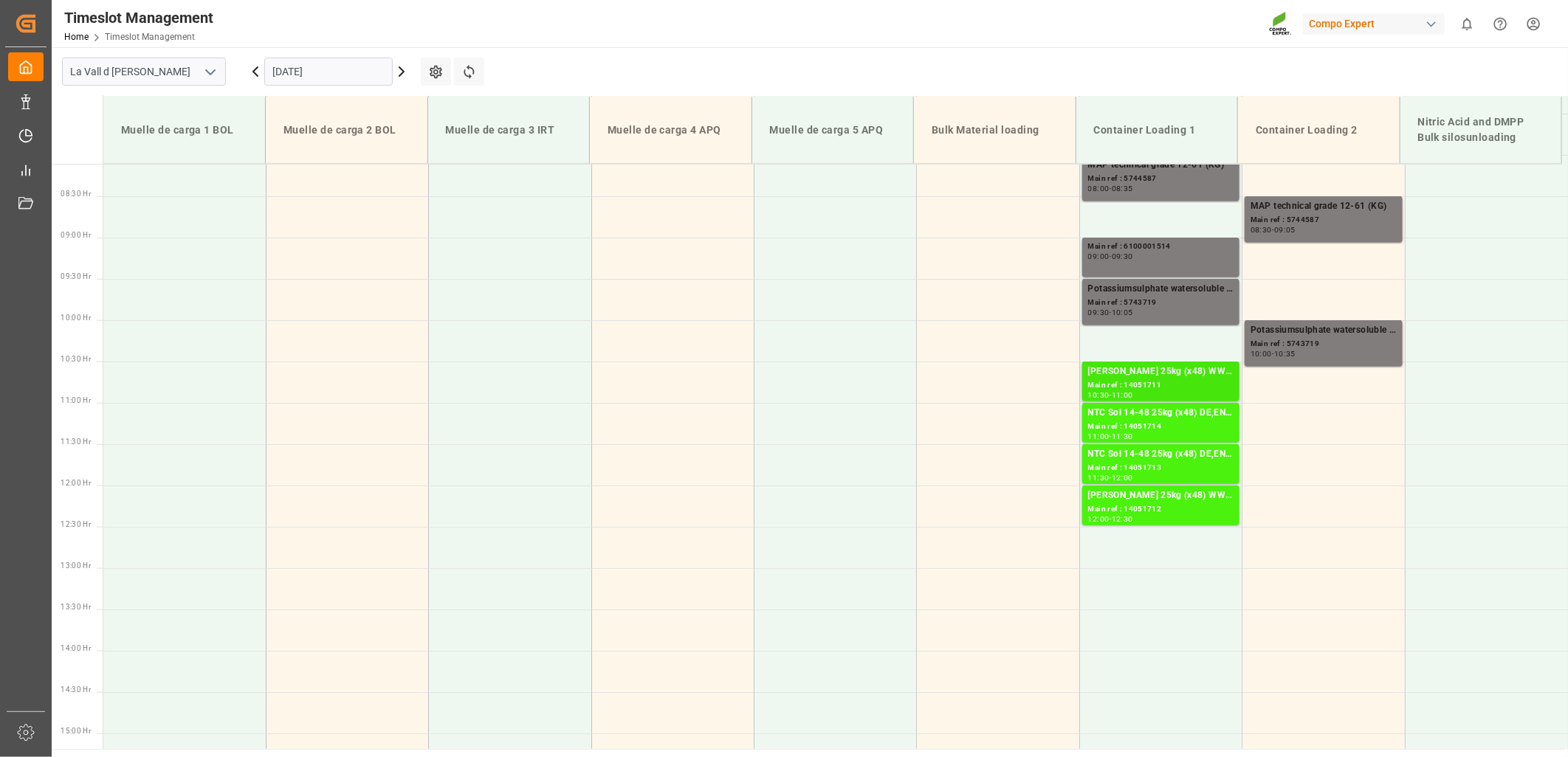
click at [1167, 374] on div "[PERSON_NAME] 25kg (x48) WW UN" at bounding box center [1160, 371] width 145 height 14
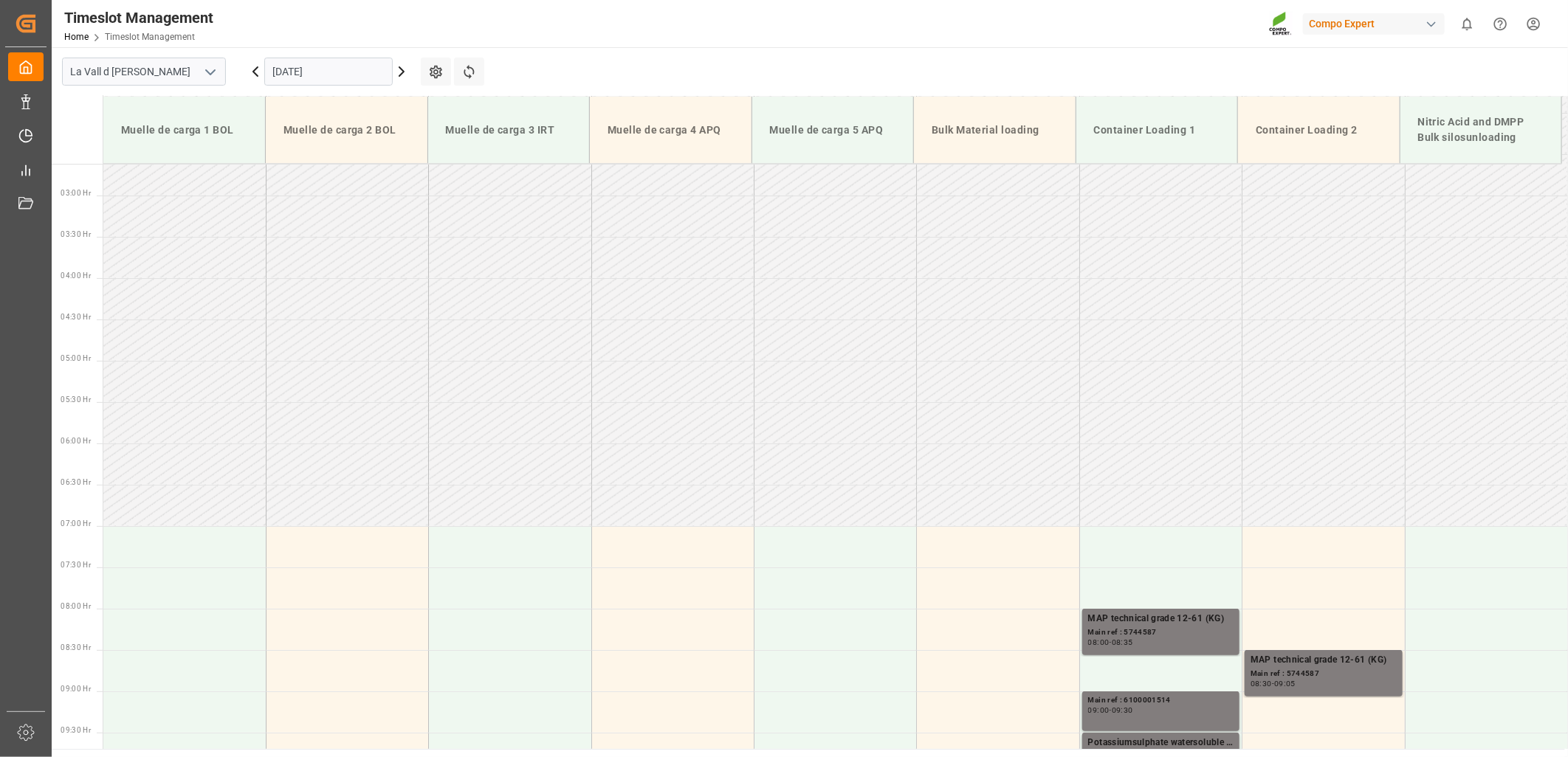
scroll to position [179, 0]
